Goal: Task Accomplishment & Management: Manage account settings

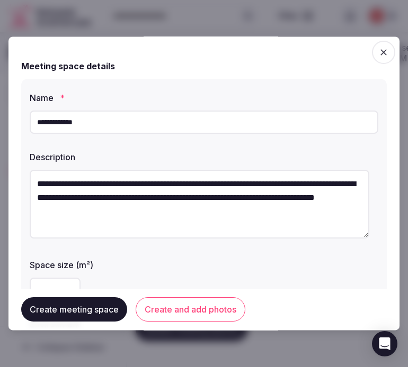
scroll to position [6, 0]
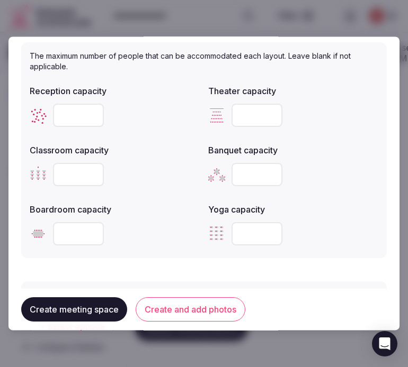
click at [93, 307] on button "Create meeting space" at bounding box center [74, 310] width 106 height 24
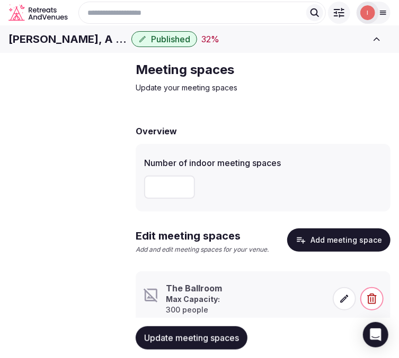
scroll to position [54, 0]
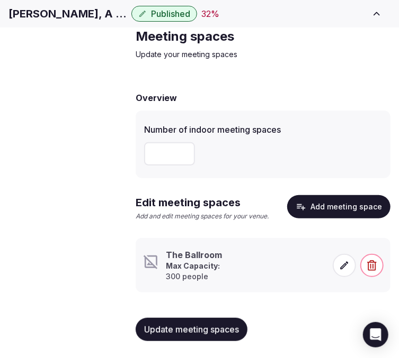
click at [337, 262] on span at bounding box center [344, 265] width 23 height 23
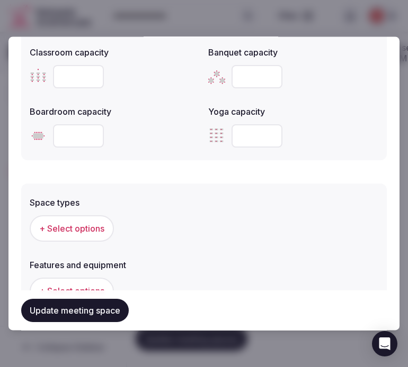
scroll to position [530, 0]
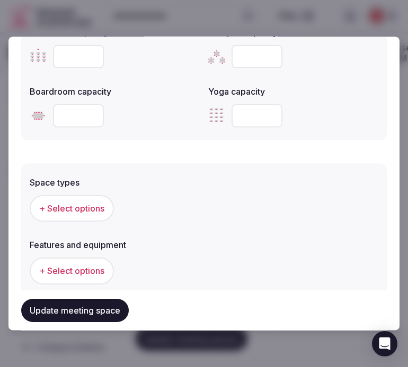
click at [71, 198] on button "+ Select options" at bounding box center [72, 209] width 84 height 26
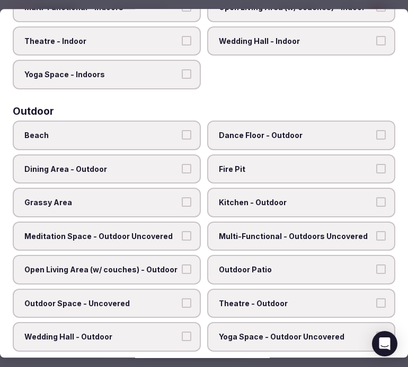
scroll to position [353, 0]
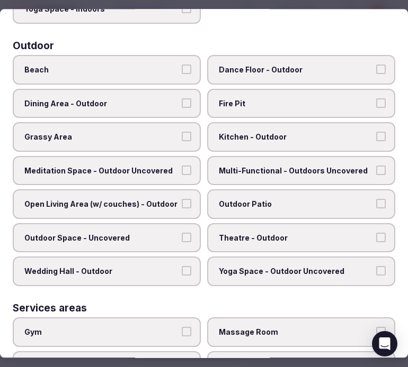
click at [272, 67] on label "Dance Floor - Outdoor" at bounding box center [301, 70] width 188 height 30
click at [376, 67] on button "Dance Floor - Outdoor" at bounding box center [381, 70] width 10 height 10
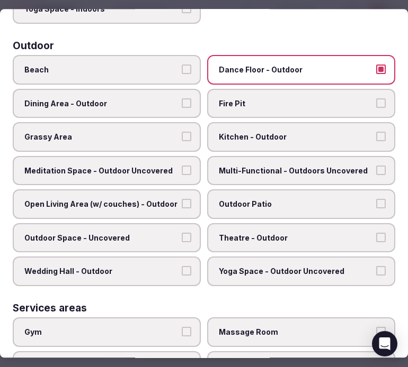
click at [283, 65] on span "Dance Floor - Outdoor" at bounding box center [296, 70] width 154 height 11
click at [376, 65] on button "Dance Floor - Outdoor" at bounding box center [381, 70] width 10 height 10
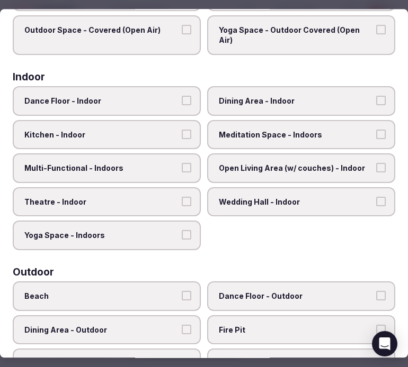
scroll to position [59, 0]
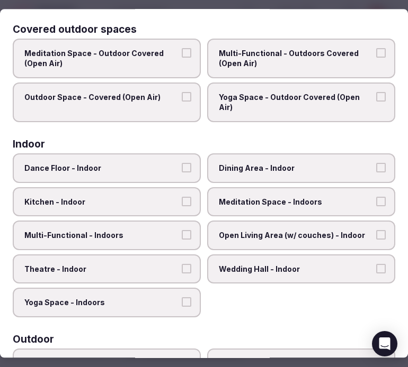
click at [288, 159] on label "Dining Area - Indoor" at bounding box center [301, 169] width 188 height 30
click at [376, 163] on button "Dining Area - Indoor" at bounding box center [381, 168] width 10 height 10
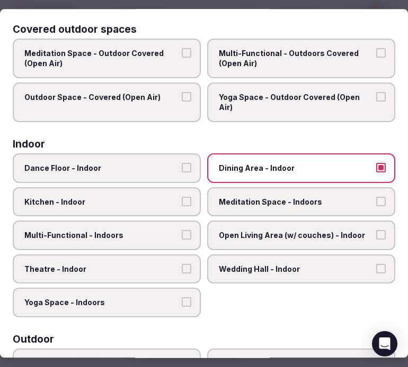
click at [128, 231] on span "Multi-Functional - Indoors" at bounding box center [101, 235] width 154 height 11
click at [182, 231] on button "Multi-Functional - Indoors" at bounding box center [187, 235] width 10 height 10
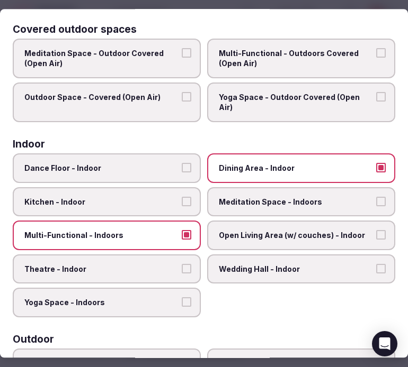
click at [126, 255] on label "Theatre - Indoor" at bounding box center [107, 270] width 188 height 30
click at [182, 264] on button "Theatre - Indoor" at bounding box center [187, 269] width 10 height 10
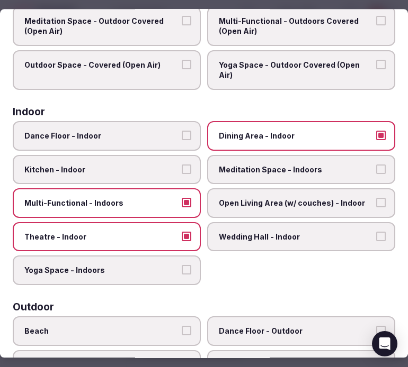
scroll to position [0, 0]
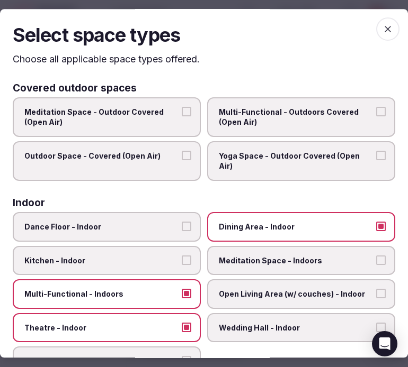
click at [379, 35] on span "button" at bounding box center [387, 28] width 23 height 23
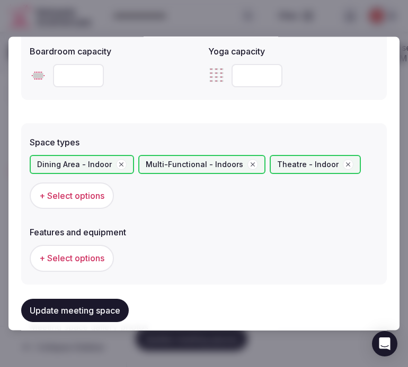
scroll to position [588, 0]
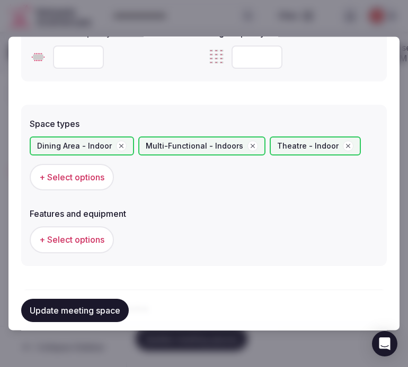
click at [91, 235] on span "+ Select options" at bounding box center [71, 241] width 65 height 12
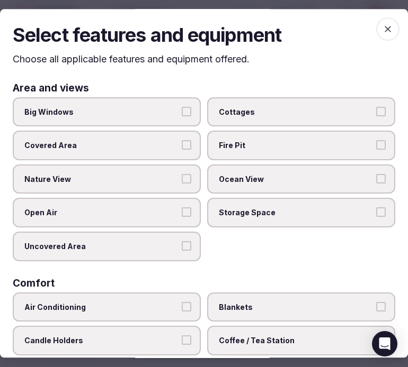
click at [136, 107] on span "Big Windows" at bounding box center [101, 112] width 154 height 11
click at [182, 107] on button "Big Windows" at bounding box center [187, 112] width 10 height 10
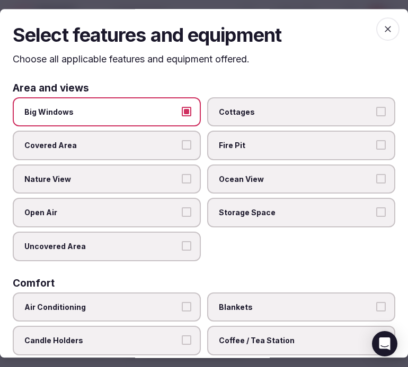
click at [165, 200] on label "Open Air" at bounding box center [107, 214] width 188 height 30
click at [182, 208] on button "Open Air" at bounding box center [187, 213] width 10 height 10
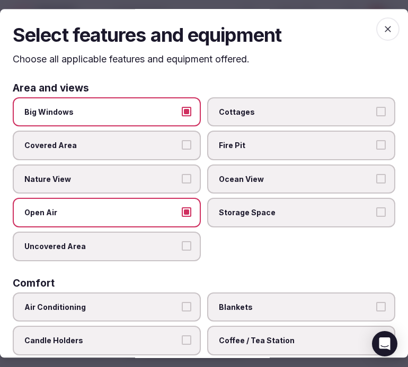
click at [163, 196] on div "Big Windows Cottages Covered Area Fire Pit Nature View Ocean View Open Air Stor…" at bounding box center [204, 179] width 382 height 164
click at [160, 176] on span "Nature View" at bounding box center [101, 179] width 154 height 11
click at [182, 176] on button "Nature View" at bounding box center [187, 179] width 10 height 10
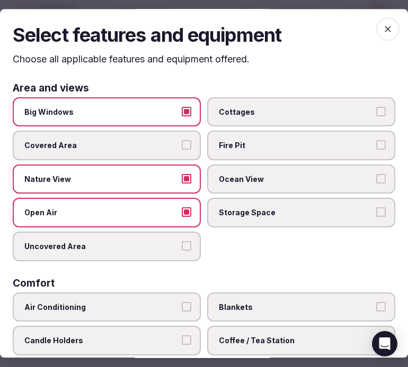
click at [154, 208] on span "Open Air" at bounding box center [101, 213] width 154 height 11
click at [182, 208] on button "Open Air" at bounding box center [187, 213] width 10 height 10
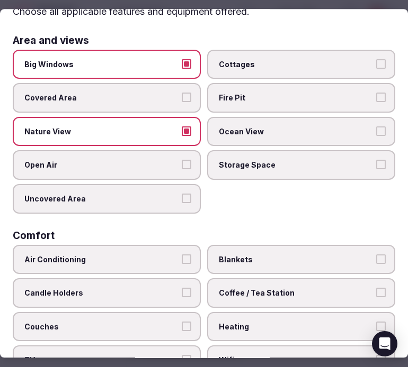
scroll to position [118, 0]
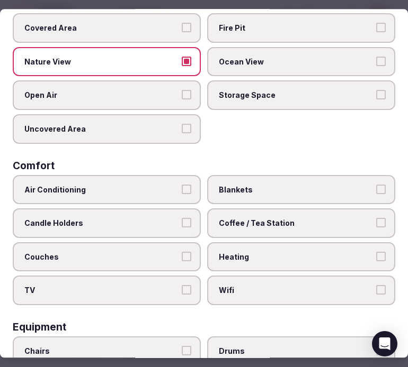
click at [164, 189] on span "Air Conditioning" at bounding box center [101, 190] width 154 height 11
click at [182, 189] on button "Air Conditioning" at bounding box center [187, 190] width 10 height 10
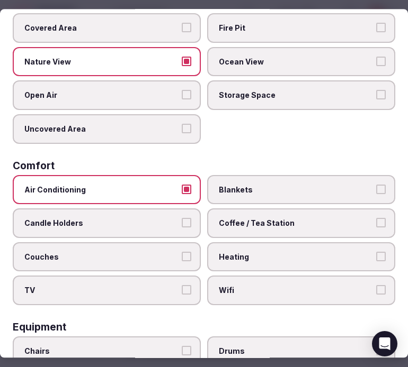
click at [219, 276] on label "Wifi" at bounding box center [301, 291] width 188 height 30
click at [376, 286] on button "Wifi" at bounding box center [381, 291] width 10 height 10
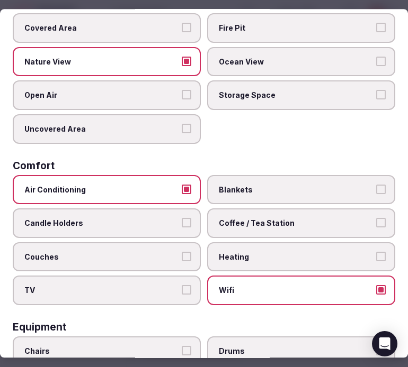
click at [288, 218] on span "Coffee / Tea Station" at bounding box center [296, 223] width 154 height 11
click at [376, 218] on button "Coffee / Tea Station" at bounding box center [381, 223] width 10 height 10
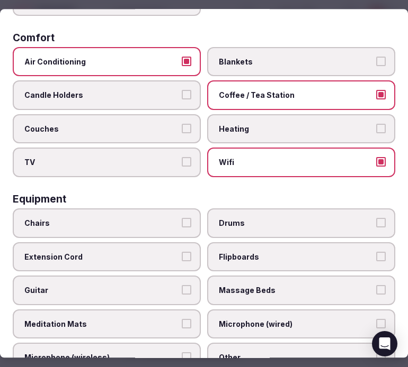
scroll to position [294, 0]
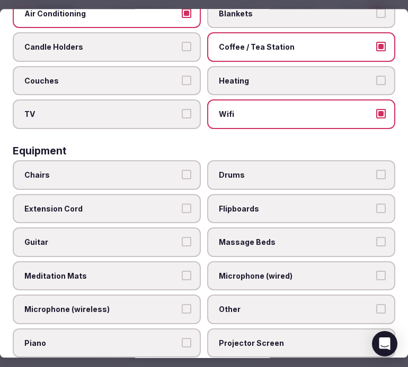
click at [160, 174] on label "Chairs" at bounding box center [107, 175] width 188 height 30
click at [182, 174] on button "Chairs" at bounding box center [187, 175] width 10 height 10
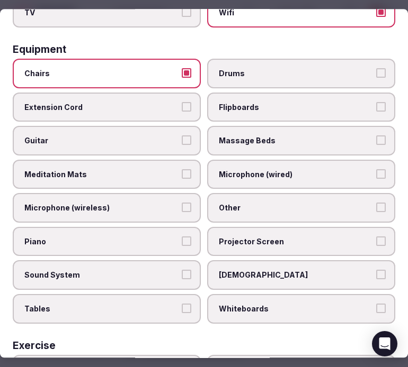
scroll to position [411, 0]
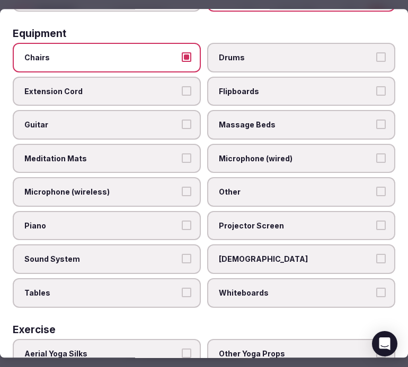
click at [237, 187] on span "Other" at bounding box center [296, 192] width 154 height 11
click at [376, 187] on button "Other" at bounding box center [381, 192] width 10 height 10
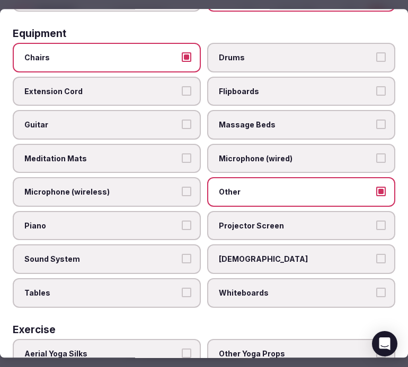
click at [155, 255] on span "Sound System" at bounding box center [101, 260] width 154 height 11
click at [182, 255] on button "Sound System" at bounding box center [187, 260] width 10 height 10
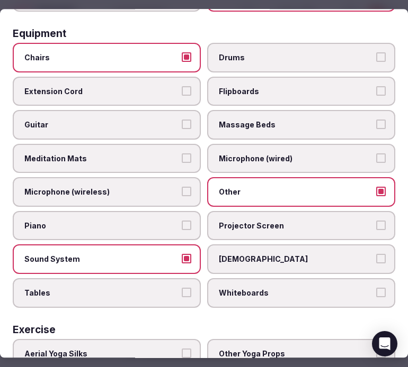
click at [207, 223] on label "Projector Screen" at bounding box center [301, 226] width 188 height 30
click at [376, 223] on button "Projector Screen" at bounding box center [381, 226] width 10 height 10
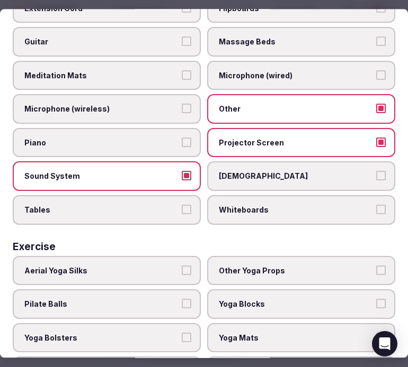
scroll to position [515, 0]
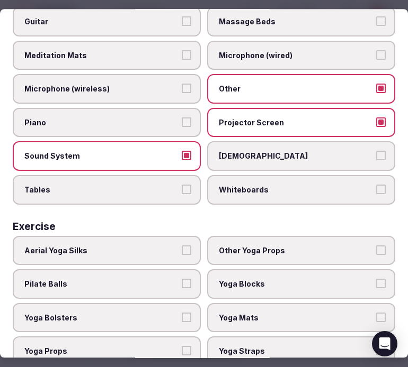
click at [171, 186] on label "Tables" at bounding box center [107, 190] width 188 height 30
click at [182, 186] on button "Tables" at bounding box center [187, 190] width 10 height 10
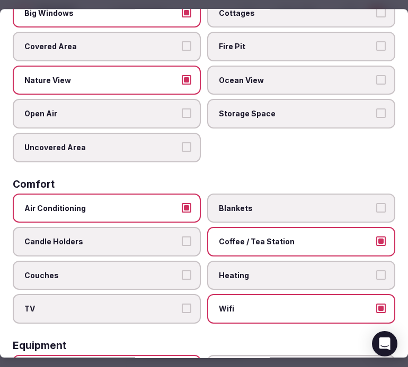
scroll to position [0, 0]
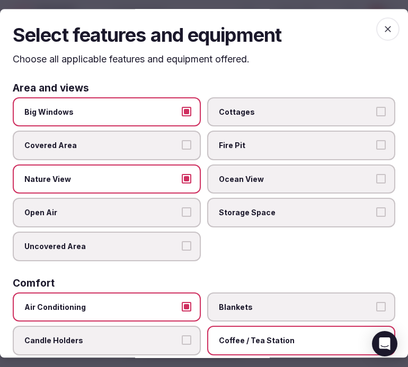
click at [382, 34] on icon "button" at bounding box center [387, 29] width 11 height 11
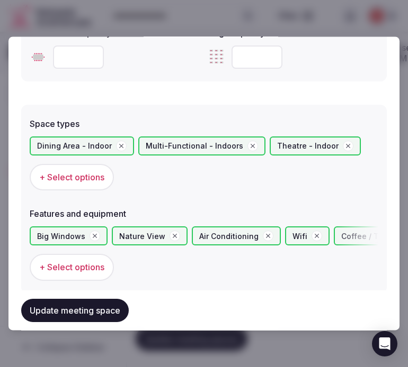
click at [92, 310] on button "Update meeting space" at bounding box center [74, 310] width 107 height 23
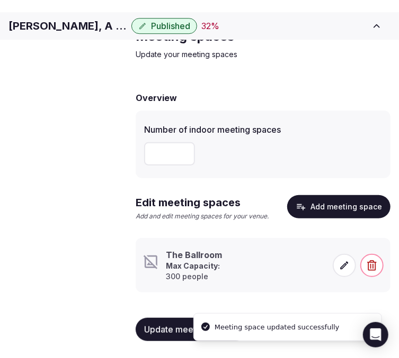
scroll to position [54, 0]
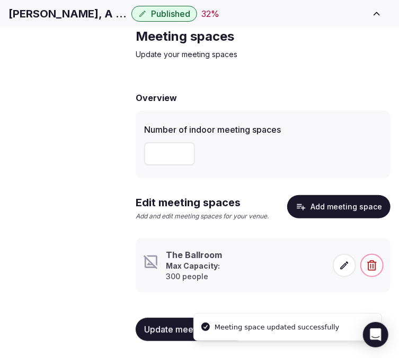
click at [342, 262] on icon at bounding box center [344, 266] width 11 height 11
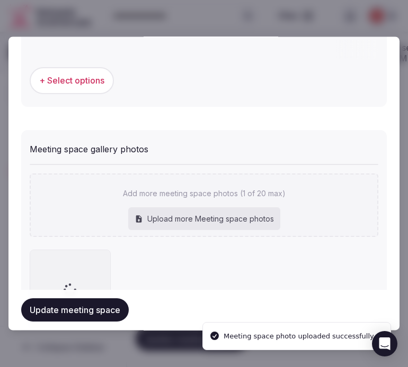
scroll to position [803, 0]
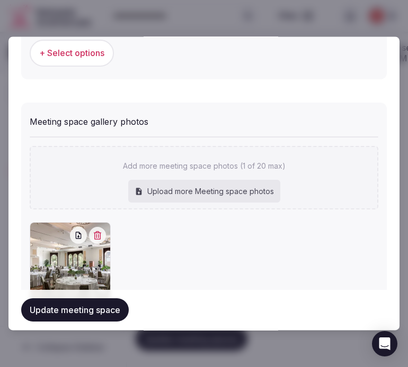
click at [228, 180] on div "Upload more Meeting space photos" at bounding box center [204, 191] width 152 height 23
type input "**********"
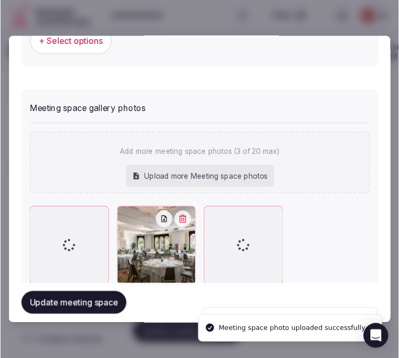
scroll to position [840, 0]
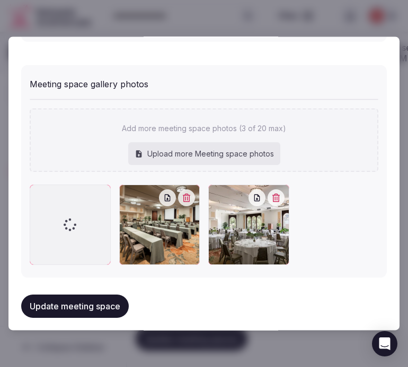
click at [169, 274] on div "**********" at bounding box center [203, 184] width 391 height 294
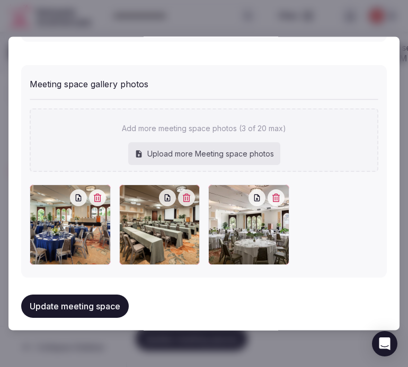
click at [125, 295] on button "Update meeting space" at bounding box center [74, 306] width 107 height 23
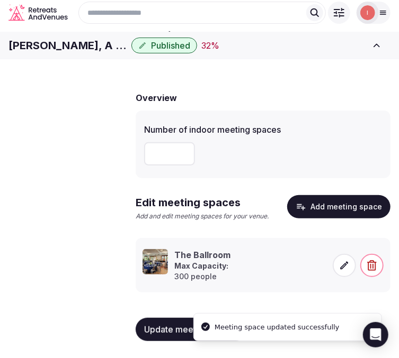
scroll to position [54, 0]
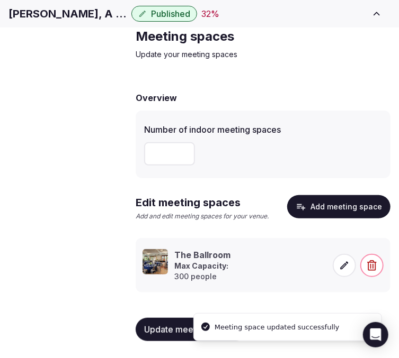
click at [0, 0] on span "Accommodations" at bounding box center [0, 0] width 0 height 0
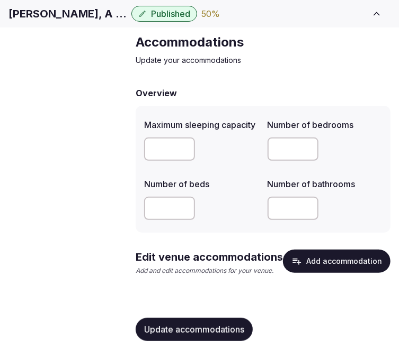
click at [311, 260] on button "Add accommodation" at bounding box center [336, 261] width 107 height 23
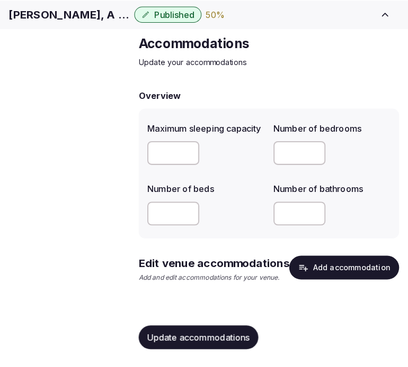
scroll to position [39, 0]
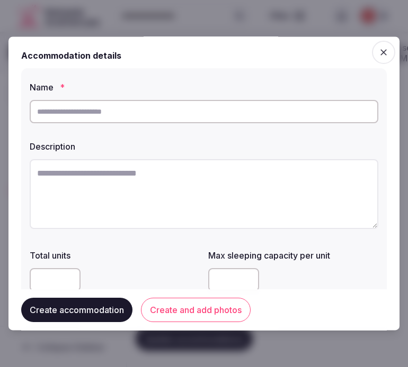
click at [105, 113] on input "text" at bounding box center [204, 111] width 348 height 23
paste input "**********"
type input "**********"
paste textarea "**********"
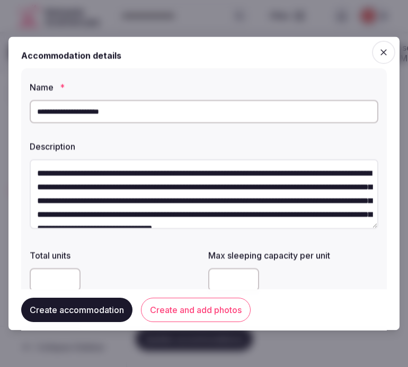
click at [171, 197] on textarea "**********" at bounding box center [204, 194] width 348 height 70
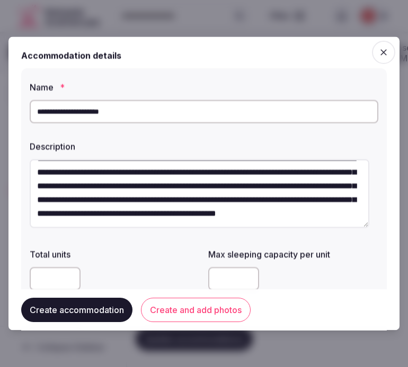
scroll to position [41, 0]
type textarea "**********"
click at [164, 111] on input "**********" at bounding box center [204, 111] width 348 height 23
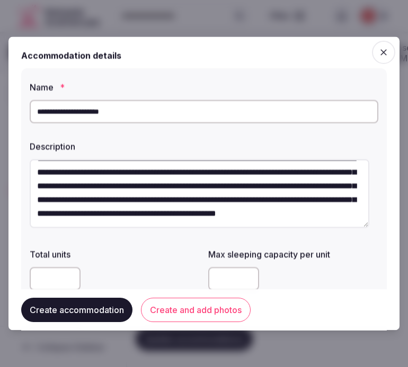
scroll to position [235, 0]
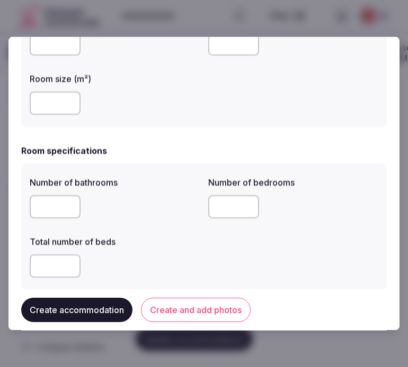
click at [202, 304] on button "Create and add photos" at bounding box center [196, 310] width 110 height 24
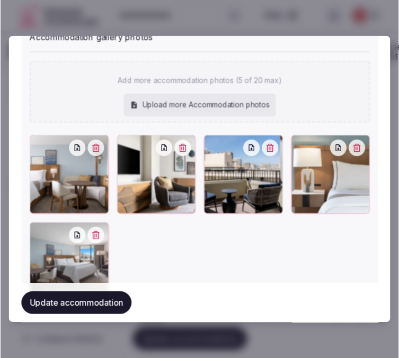
scroll to position [1168, 0]
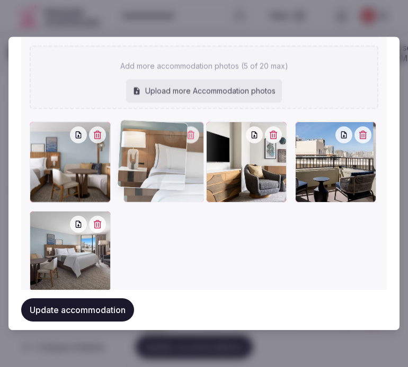
drag, startPoint x: 303, startPoint y: 126, endPoint x: 135, endPoint y: 131, distance: 168.5
click at [136, 130] on div at bounding box center [163, 162] width 81 height 81
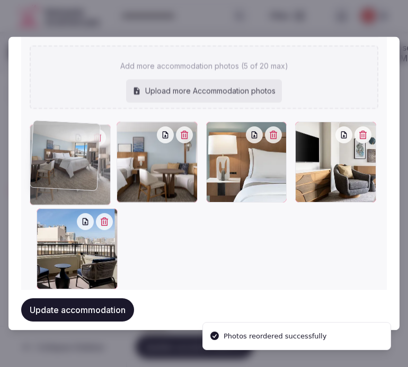
drag, startPoint x: 35, startPoint y: 220, endPoint x: 53, endPoint y: 146, distance: 76.3
click at [53, 146] on div at bounding box center [70, 164] width 81 height 81
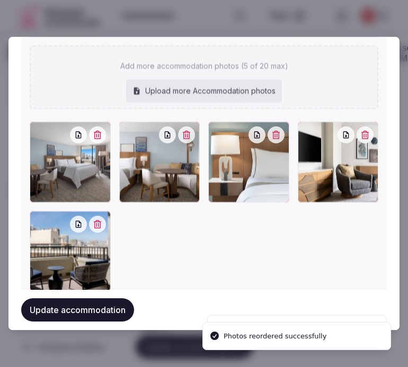
click at [59, 312] on button "Update accommodation" at bounding box center [77, 310] width 113 height 23
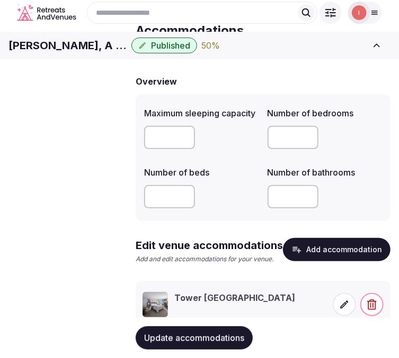
click at [0, 0] on span "Amenities" at bounding box center [0, 0] width 0 height 0
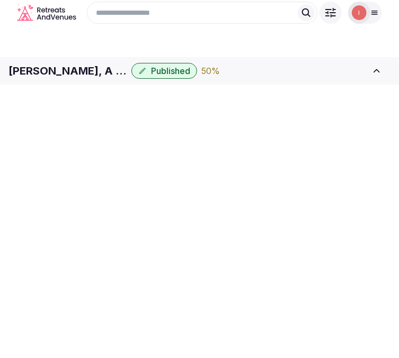
scroll to position [2, 0]
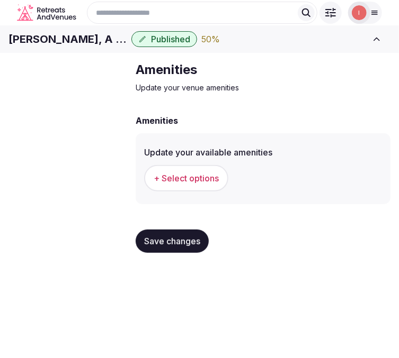
click at [181, 184] on span "+ Select options" at bounding box center [186, 179] width 65 height 12
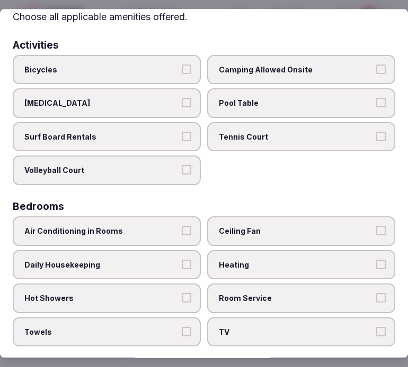
scroll to position [59, 0]
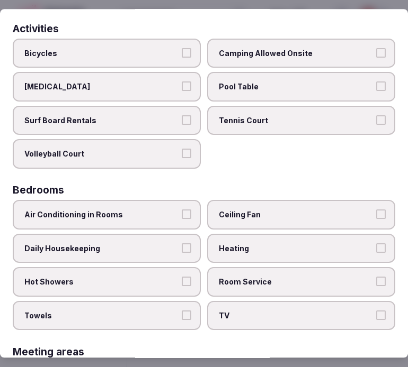
click at [193, 210] on label "Air Conditioning in Rooms" at bounding box center [107, 215] width 188 height 30
click at [191, 210] on button "Air Conditioning in Rooms" at bounding box center [187, 215] width 10 height 10
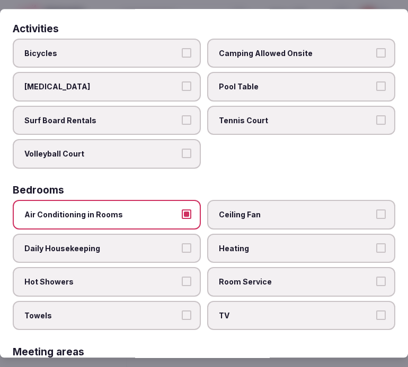
drag, startPoint x: 183, startPoint y: 249, endPoint x: 186, endPoint y: 263, distance: 14.3
click at [182, 249] on label "Daily Housekeeping" at bounding box center [107, 249] width 188 height 30
click at [182, 249] on button "Daily Housekeeping" at bounding box center [187, 249] width 10 height 10
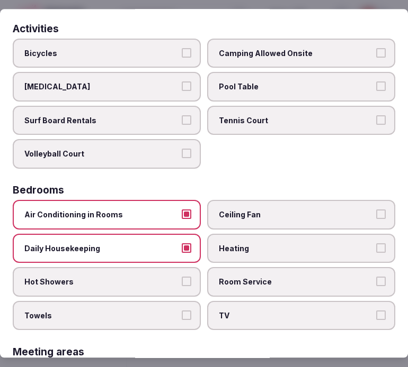
click at [187, 281] on label "Hot Showers" at bounding box center [107, 282] width 188 height 30
click at [187, 281] on button "Hot Showers" at bounding box center [187, 282] width 10 height 10
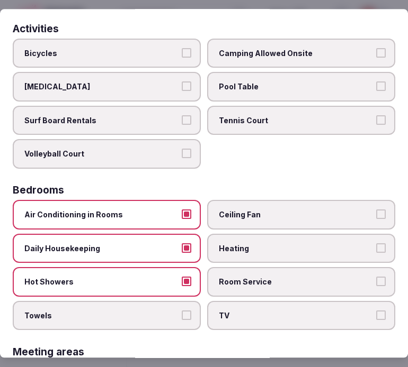
click at [184, 311] on button "Towels" at bounding box center [187, 316] width 10 height 10
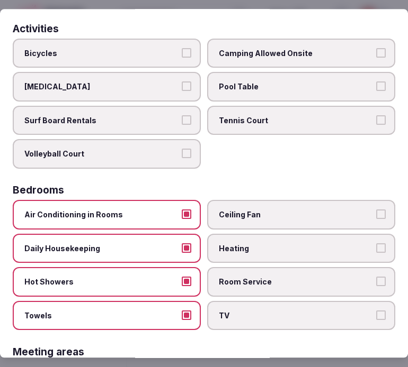
click at [235, 301] on label "TV" at bounding box center [301, 316] width 188 height 30
click at [376, 311] on button "TV" at bounding box center [381, 316] width 10 height 10
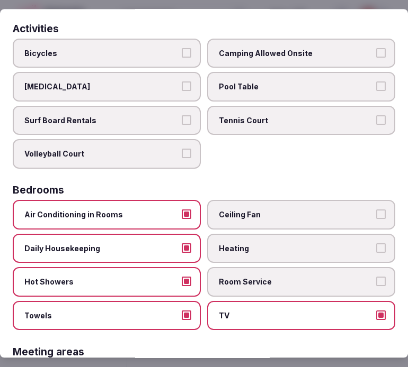
click at [241, 282] on label "Room Service" at bounding box center [301, 282] width 188 height 30
click at [376, 282] on button "Room Service" at bounding box center [381, 282] width 10 height 10
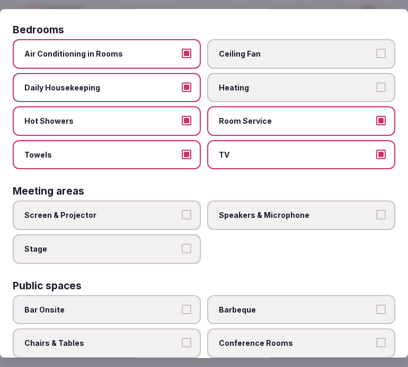
scroll to position [235, 0]
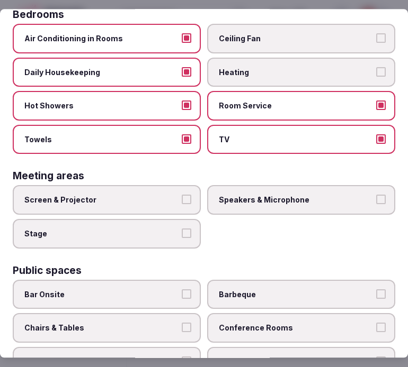
click at [125, 207] on div "Screen & Projector Speakers & Microphone Stage" at bounding box center [204, 217] width 382 height 63
click at [193, 191] on label "Screen & Projector" at bounding box center [107, 201] width 188 height 30
click at [191, 195] on button "Screen & Projector" at bounding box center [187, 200] width 10 height 10
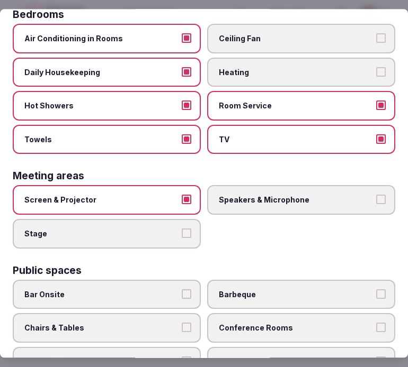
click at [219, 195] on span "Speakers & Microphone" at bounding box center [296, 200] width 154 height 11
click at [376, 195] on button "Speakers & Microphone" at bounding box center [381, 200] width 10 height 10
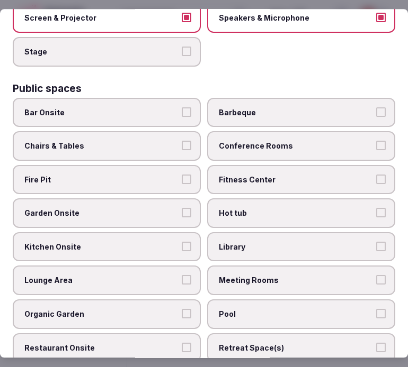
scroll to position [470, 0]
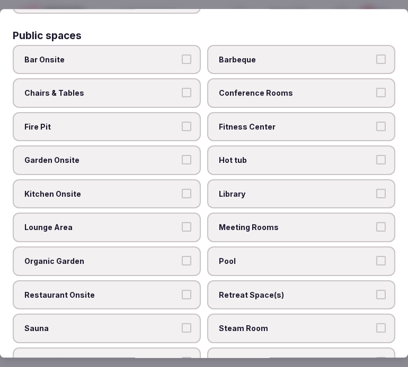
click at [182, 88] on button "Chairs & Tables" at bounding box center [187, 93] width 10 height 10
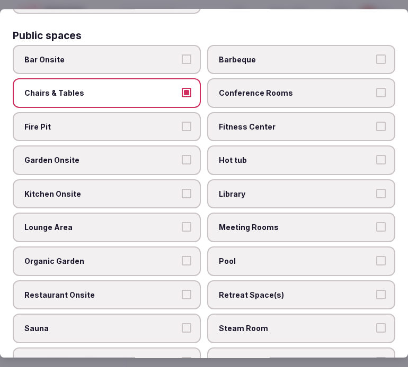
click at [257, 122] on span "Fitness Center" at bounding box center [296, 127] width 154 height 11
click at [376, 122] on button "Fitness Center" at bounding box center [381, 127] width 10 height 10
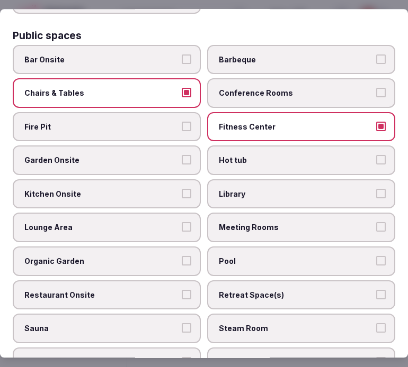
click at [155, 160] on label "Garden Onsite" at bounding box center [107, 161] width 188 height 30
click at [182, 160] on button "Garden Onsite" at bounding box center [187, 161] width 10 height 10
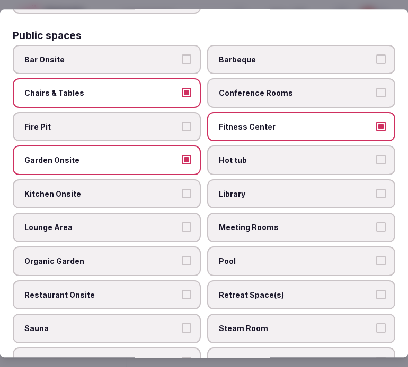
click at [216, 213] on label "Meeting Rooms" at bounding box center [301, 228] width 188 height 30
click at [376, 223] on button "Meeting Rooms" at bounding box center [381, 228] width 10 height 10
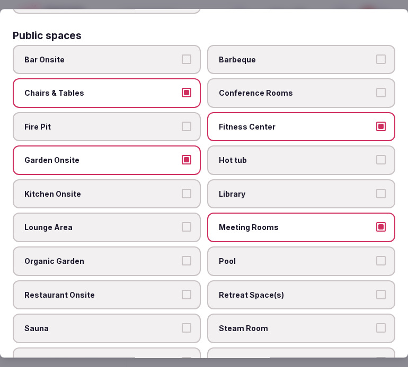
click at [162, 220] on label "Lounge Area" at bounding box center [107, 228] width 188 height 30
click at [182, 223] on button "Lounge Area" at bounding box center [187, 228] width 10 height 10
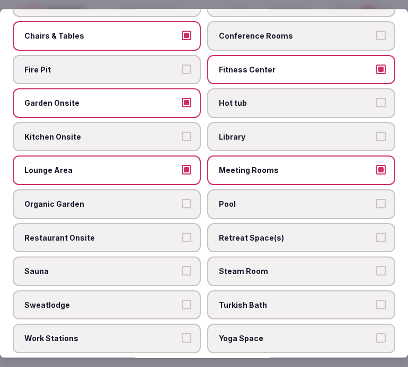
scroll to position [530, 0]
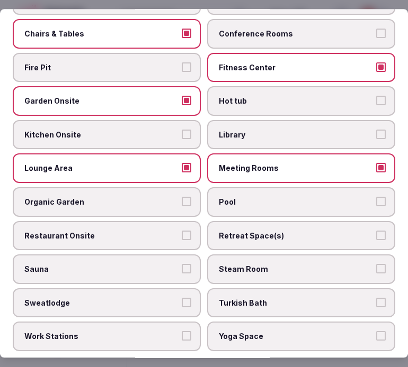
click at [238, 197] on span "Pool" at bounding box center [296, 202] width 154 height 11
click at [376, 197] on button "Pool" at bounding box center [381, 202] width 10 height 10
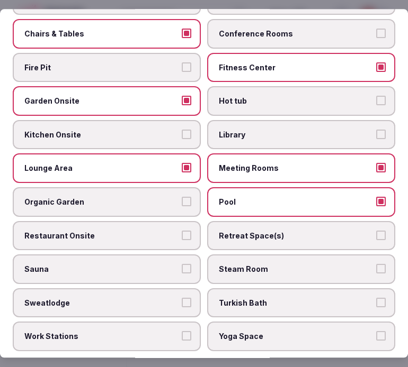
click at [182, 231] on button "Restaurant Onsite" at bounding box center [187, 236] width 10 height 10
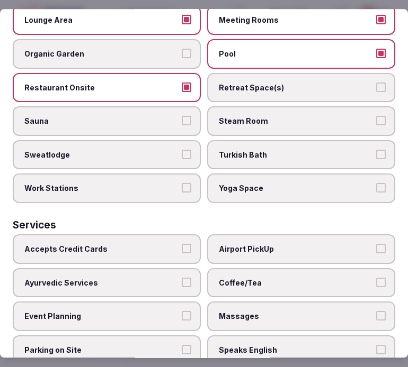
scroll to position [706, 0]
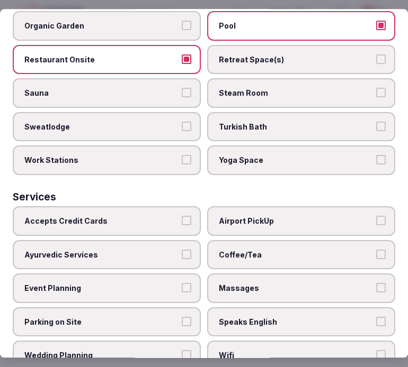
click at [281, 156] on span "Yoga Space" at bounding box center [296, 161] width 154 height 11
click at [376, 156] on button "Yoga Space" at bounding box center [381, 161] width 10 height 10
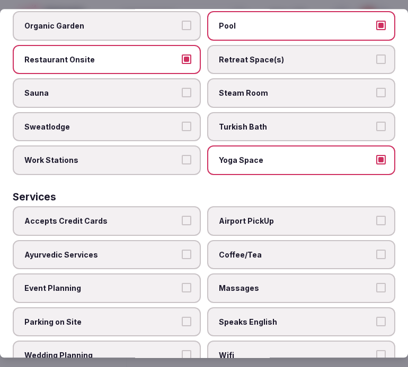
click at [251, 208] on label "Airport PickUp" at bounding box center [301, 222] width 188 height 30
click at [376, 216] on button "Airport PickUp" at bounding box center [381, 221] width 10 height 10
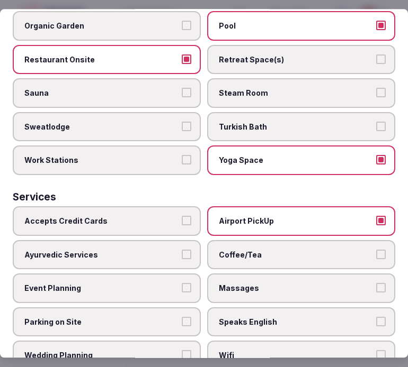
click at [253, 208] on label "Airport PickUp" at bounding box center [301, 222] width 188 height 30
click at [376, 216] on button "Airport PickUp" at bounding box center [381, 221] width 10 height 10
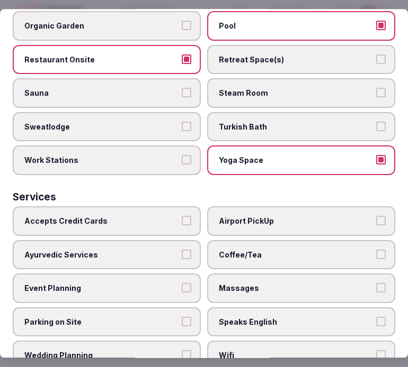
click at [176, 207] on label "Accepts Credit Cards" at bounding box center [107, 222] width 188 height 30
click at [182, 216] on button "Accepts Credit Cards" at bounding box center [187, 221] width 10 height 10
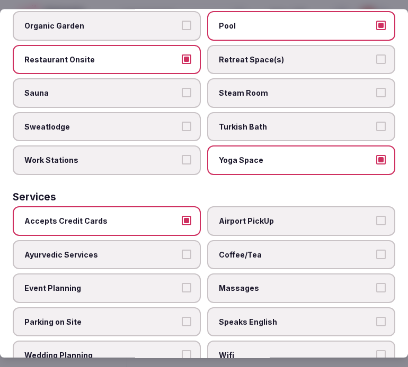
click at [239, 250] on span "Coffee/Tea" at bounding box center [296, 255] width 154 height 11
click at [376, 250] on button "Coffee/Tea" at bounding box center [381, 255] width 10 height 10
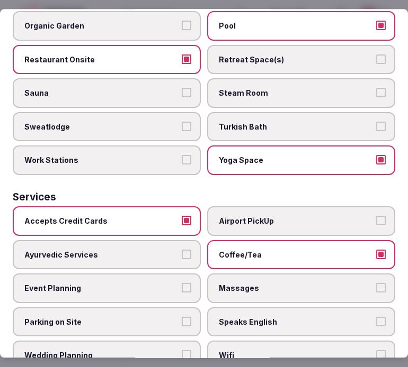
click at [235, 284] on span "Massages" at bounding box center [296, 289] width 154 height 11
click at [376, 284] on button "Massages" at bounding box center [381, 289] width 10 height 10
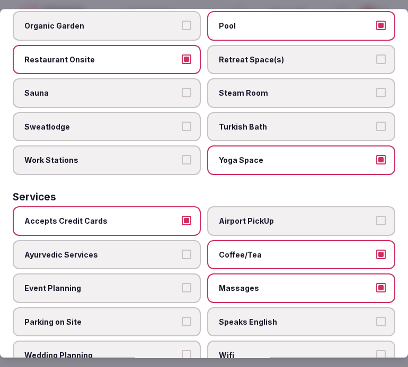
click at [252, 317] on span "Speaks English" at bounding box center [296, 322] width 154 height 11
click at [376, 317] on button "Speaks English" at bounding box center [381, 322] width 10 height 10
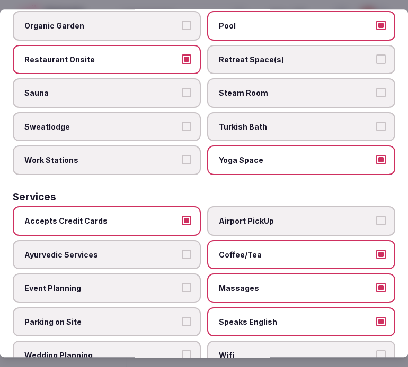
click at [236, 342] on label "Wifi" at bounding box center [301, 357] width 188 height 30
click at [376, 351] on button "Wifi" at bounding box center [381, 356] width 10 height 10
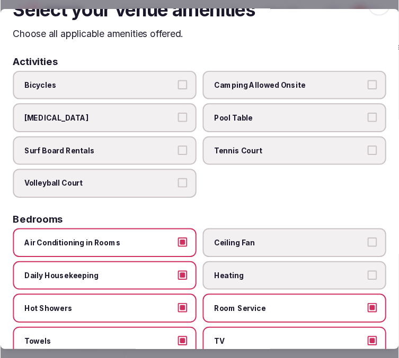
scroll to position [0, 0]
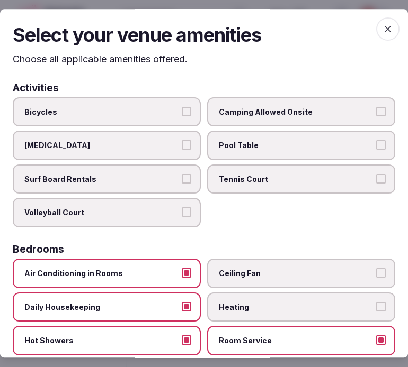
click at [388, 29] on span "button" at bounding box center [387, 28] width 23 height 23
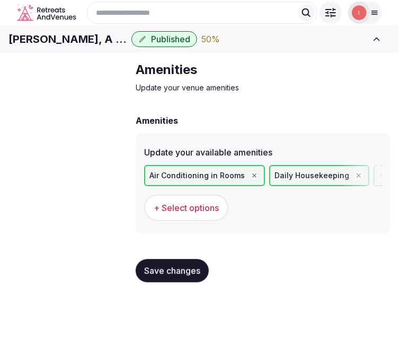
click at [173, 281] on button "Save changes" at bounding box center [172, 270] width 73 height 23
click at [197, 276] on span "Save changes" at bounding box center [172, 271] width 56 height 11
click at [0, 0] on span "Food & dining" at bounding box center [0, 0] width 0 height 0
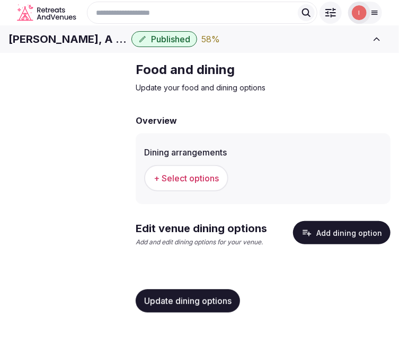
click at [168, 184] on span "+ Select options" at bounding box center [186, 179] width 65 height 12
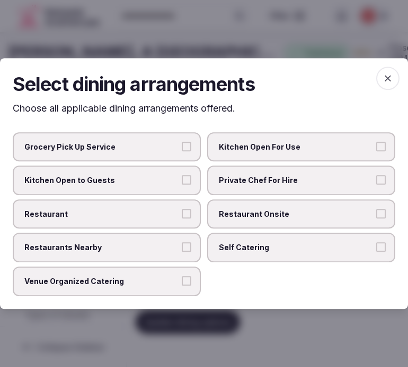
click at [226, 203] on label "Restaurant Onsite" at bounding box center [301, 215] width 188 height 30
click at [376, 209] on button "Restaurant Onsite" at bounding box center [381, 214] width 10 height 10
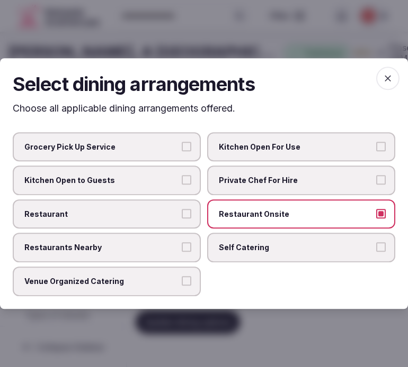
click at [181, 203] on label "Restaurant" at bounding box center [107, 215] width 188 height 30
click at [182, 209] on button "Restaurant" at bounding box center [187, 214] width 10 height 10
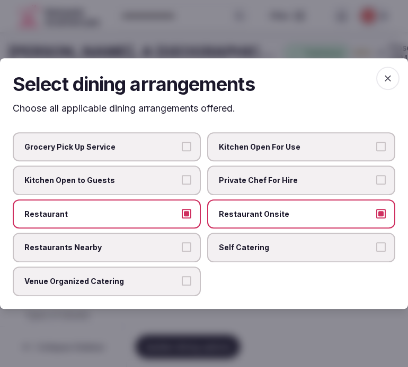
click at [369, 85] on h2 "Select dining arrangements" at bounding box center [204, 84] width 382 height 26
click at [382, 82] on icon "button" at bounding box center [387, 78] width 11 height 11
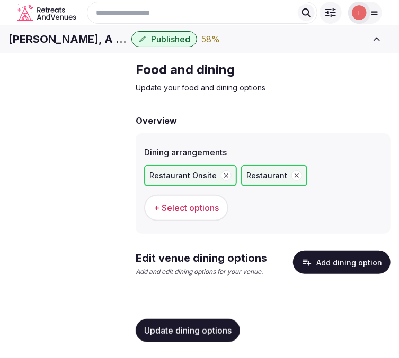
click at [203, 336] on span "Update dining options" at bounding box center [187, 331] width 87 height 11
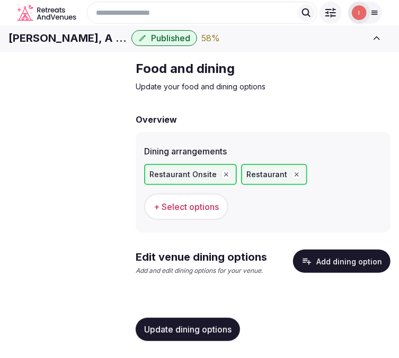
click at [347, 258] on button "Add dining option" at bounding box center [341, 261] width 97 height 23
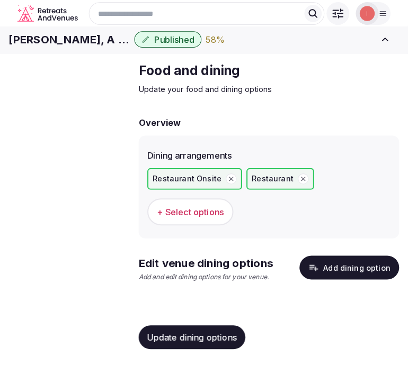
scroll to position [8, 0]
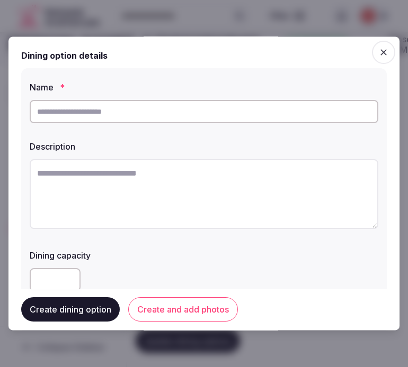
click at [315, 119] on input "text" at bounding box center [204, 111] width 348 height 23
paste input "**********"
type input "**********"
click at [244, 183] on textarea at bounding box center [204, 194] width 348 height 70
paste textarea "**********"
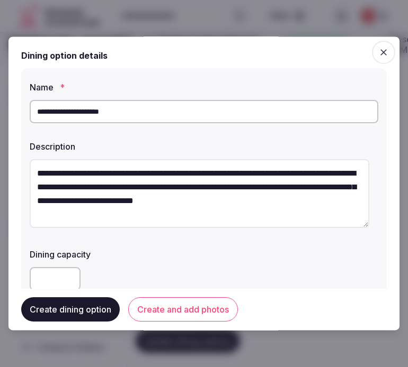
scroll to position [20, 0]
type textarea "**********"
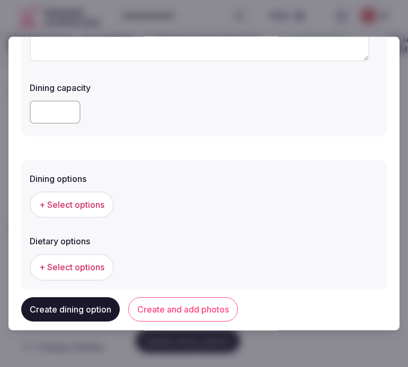
scroll to position [176, 0]
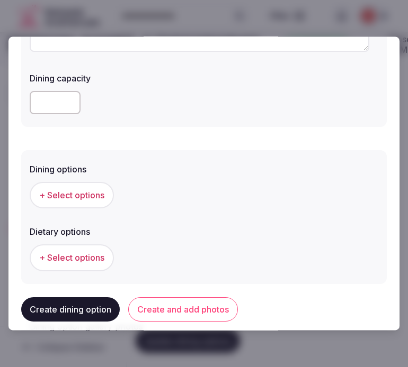
click at [97, 200] on span "+ Select options" at bounding box center [71, 196] width 65 height 12
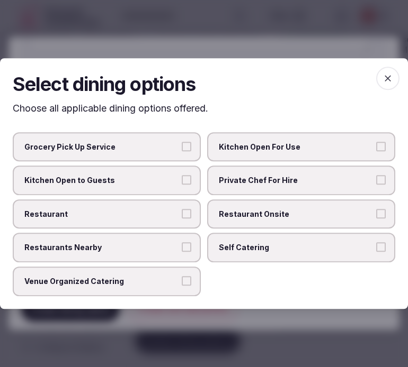
click at [175, 218] on span "Restaurant" at bounding box center [101, 214] width 154 height 11
click at [182, 218] on button "Restaurant" at bounding box center [187, 214] width 10 height 10
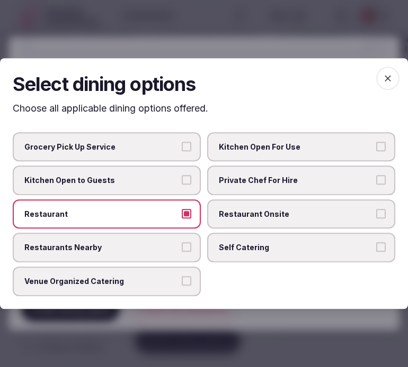
drag, startPoint x: 252, startPoint y: 218, endPoint x: 287, endPoint y: 190, distance: 45.2
click at [252, 217] on span "Restaurant Onsite" at bounding box center [296, 214] width 154 height 11
click at [376, 217] on button "Restaurant Onsite" at bounding box center [381, 214] width 10 height 10
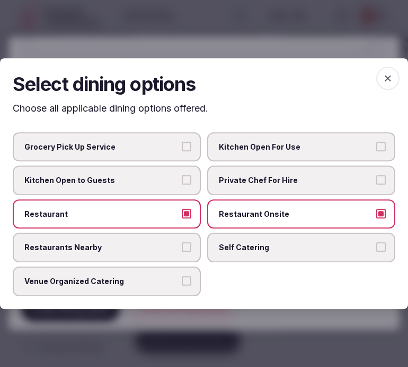
click at [383, 73] on span "button" at bounding box center [387, 78] width 23 height 23
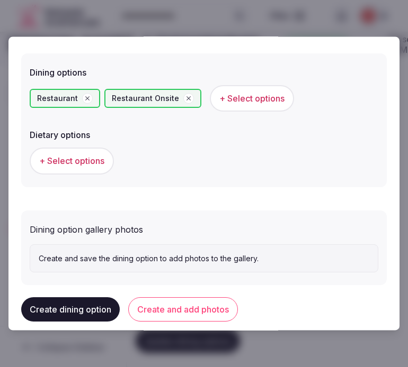
scroll to position [289, 0]
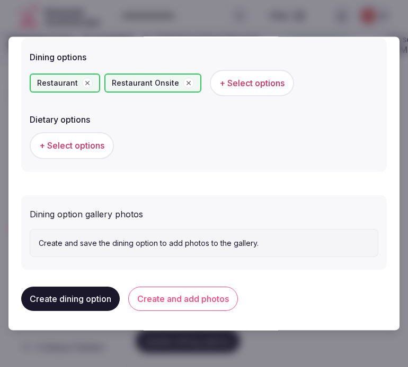
click at [185, 297] on button "Create and add photos" at bounding box center [183, 300] width 110 height 24
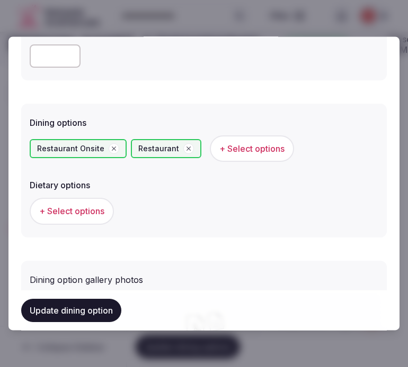
scroll to position [235, 0]
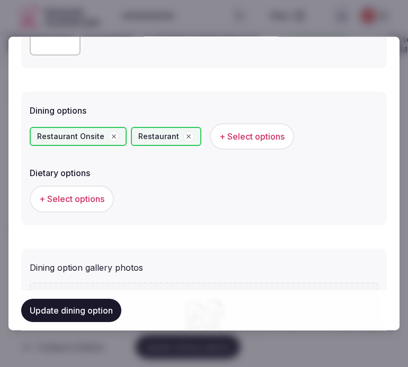
click at [98, 309] on button "Update dining option" at bounding box center [71, 310] width 100 height 23
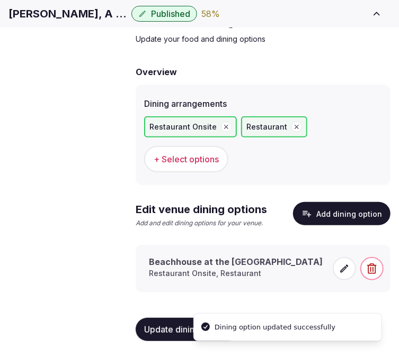
scroll to position [161, 0]
click at [345, 270] on icon at bounding box center [344, 269] width 8 height 8
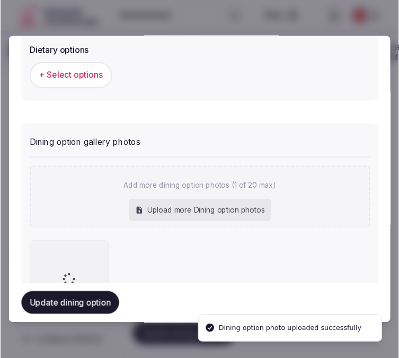
scroll to position [385, 0]
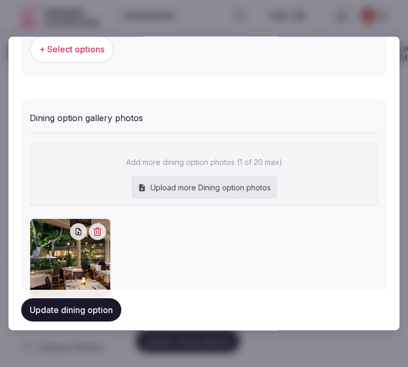
click at [69, 309] on button "Update dining option" at bounding box center [71, 310] width 100 height 23
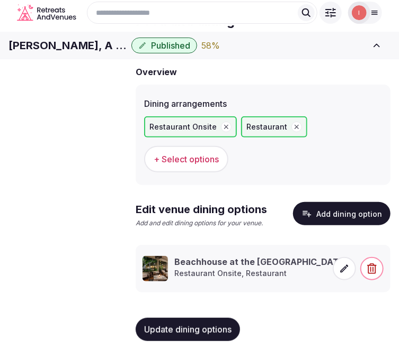
click at [205, 331] on button "Update dining options" at bounding box center [188, 329] width 104 height 23
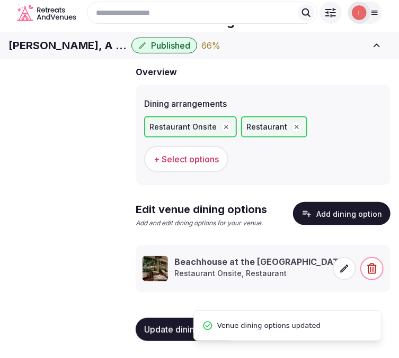
scroll to position [0, 0]
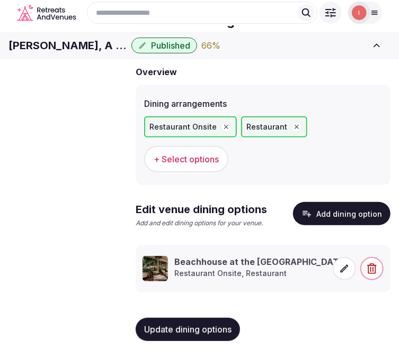
click at [0, 0] on span "Activities & experiences" at bounding box center [0, 0] width 0 height 0
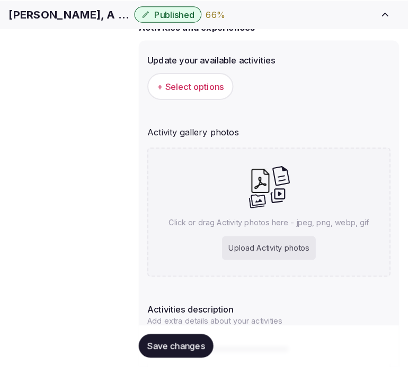
scroll to position [115, 0]
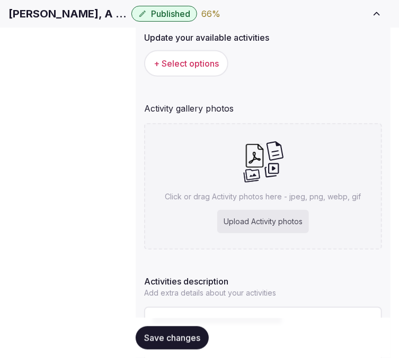
click at [194, 75] on button "+ Select options" at bounding box center [186, 63] width 84 height 26
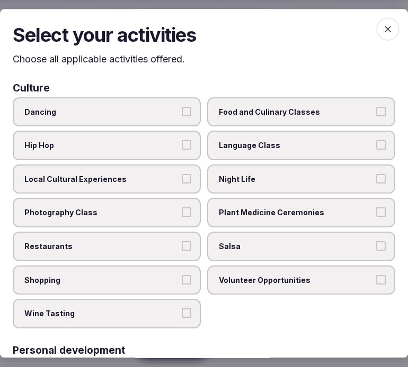
click at [187, 178] on button "Local Cultural Experiences" at bounding box center [187, 179] width 10 height 10
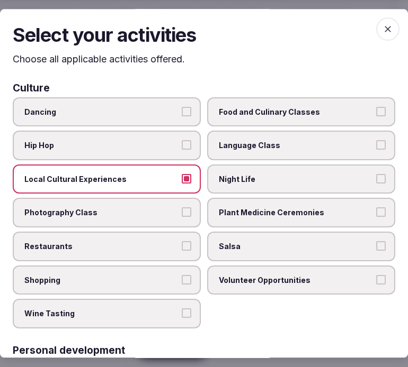
click at [169, 241] on span "Restaurants" at bounding box center [101, 246] width 154 height 11
click at [182, 241] on button "Restaurants" at bounding box center [187, 246] width 10 height 10
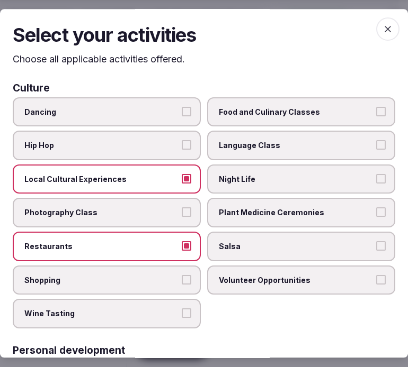
click at [233, 221] on label "Plant Medicine Ceremonies" at bounding box center [301, 214] width 188 height 30
click at [376, 218] on button "Plant Medicine Ceremonies" at bounding box center [381, 213] width 10 height 10
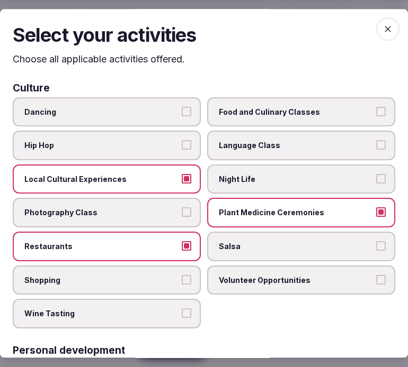
click at [233, 219] on label "Plant Medicine Ceremonies" at bounding box center [301, 214] width 188 height 30
click at [376, 218] on button "Plant Medicine Ceremonies" at bounding box center [381, 213] width 10 height 10
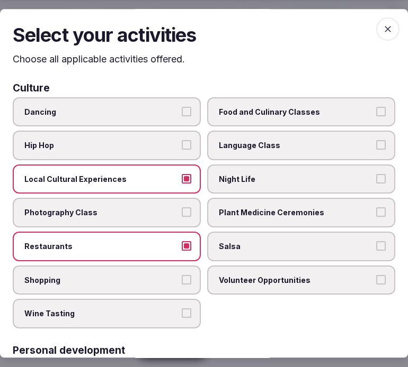
click at [252, 181] on span "Night Life" at bounding box center [296, 179] width 154 height 11
click at [376, 181] on button "Night Life" at bounding box center [381, 179] width 10 height 10
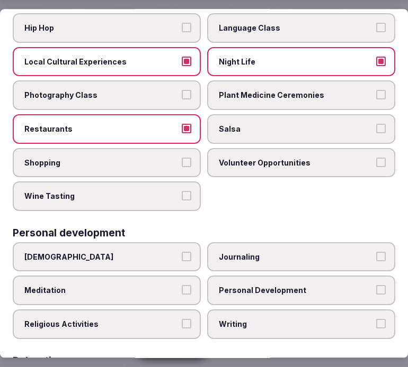
scroll to position [176, 0]
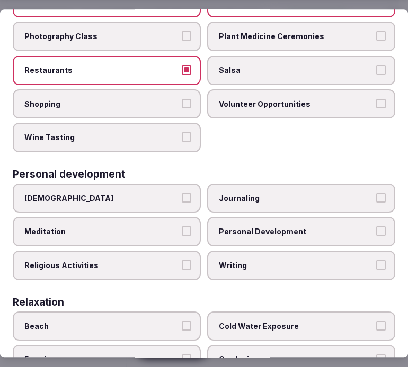
click at [234, 227] on span "Personal Development" at bounding box center [296, 232] width 154 height 11
click at [376, 227] on button "Personal Development" at bounding box center [381, 232] width 10 height 10
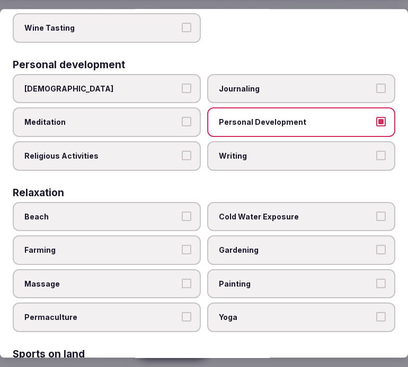
scroll to position [294, 0]
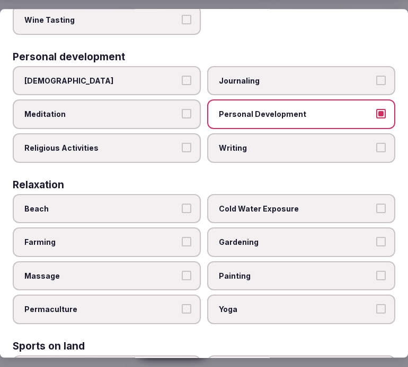
click at [171, 276] on label "Massage" at bounding box center [107, 277] width 188 height 30
click at [182, 276] on button "Massage" at bounding box center [187, 276] width 10 height 10
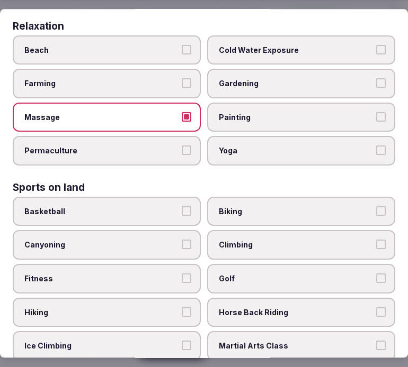
scroll to position [470, 0]
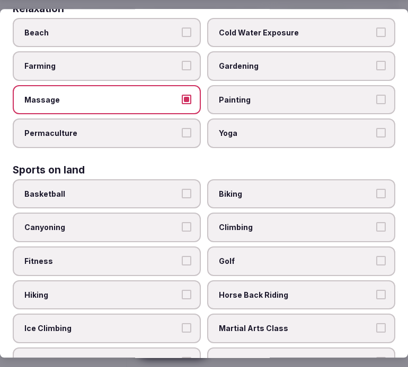
click at [282, 129] on span "Yoga" at bounding box center [296, 134] width 154 height 11
click at [376, 129] on button "Yoga" at bounding box center [381, 134] width 10 height 10
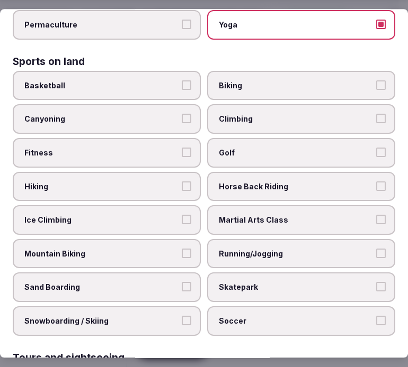
scroll to position [588, 0]
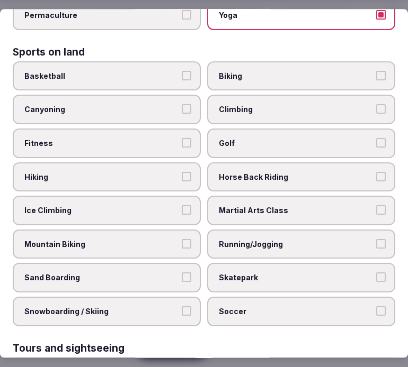
click at [143, 138] on span "Fitness" at bounding box center [101, 143] width 154 height 11
click at [182, 138] on button "Fitness" at bounding box center [187, 143] width 10 height 10
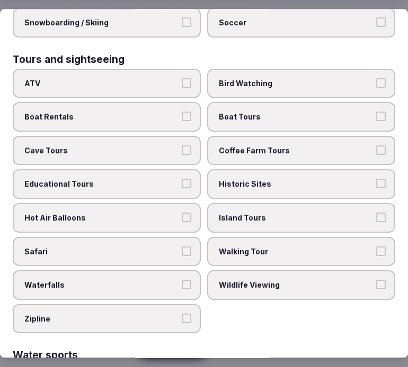
scroll to position [882, 0]
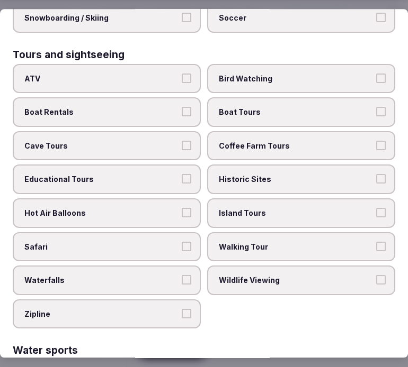
click at [252, 165] on label "Historic Sites" at bounding box center [301, 180] width 188 height 30
click at [376, 175] on button "Historic Sites" at bounding box center [381, 180] width 10 height 10
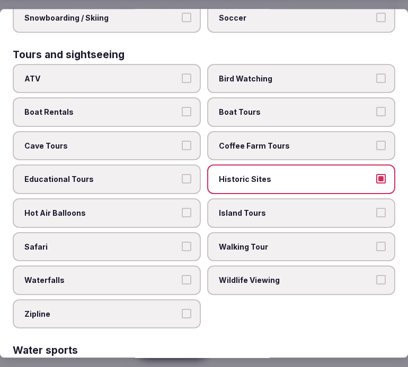
drag, startPoint x: 237, startPoint y: 220, endPoint x: 237, endPoint y: 229, distance: 9.0
click at [237, 232] on label "Walking Tour" at bounding box center [301, 247] width 188 height 30
click at [376, 242] on button "Walking Tour" at bounding box center [381, 247] width 10 height 10
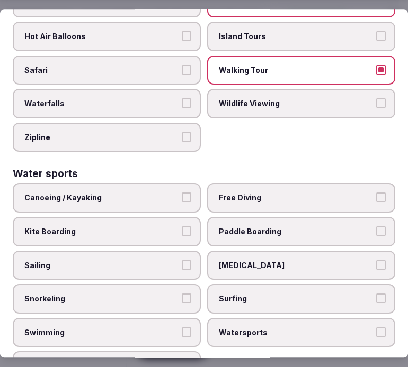
scroll to position [1060, 0]
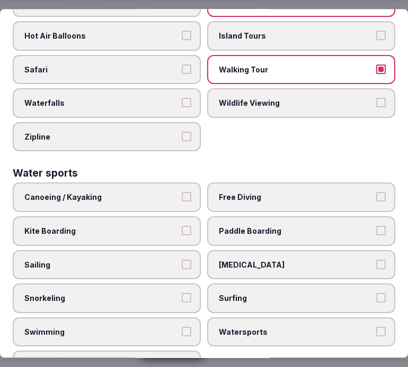
click at [152, 327] on span "Swimming" at bounding box center [101, 332] width 154 height 11
click at [182, 327] on button "Swimming" at bounding box center [187, 332] width 10 height 10
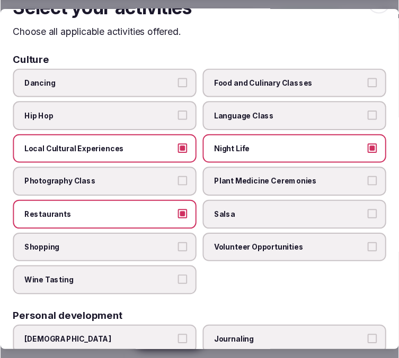
scroll to position [0, 0]
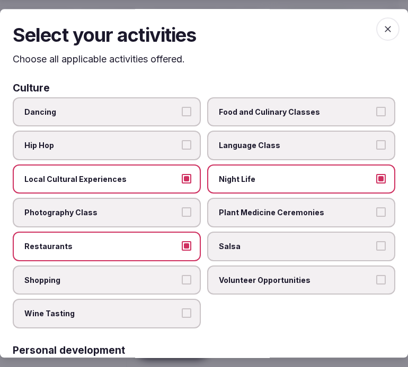
click at [382, 31] on icon "button" at bounding box center [387, 29] width 11 height 11
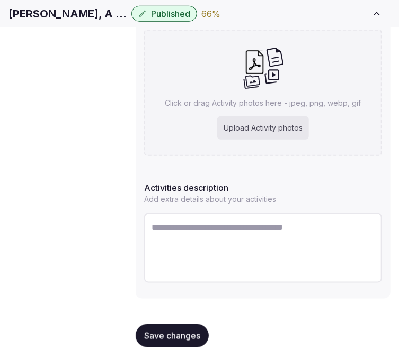
scroll to position [244, 0]
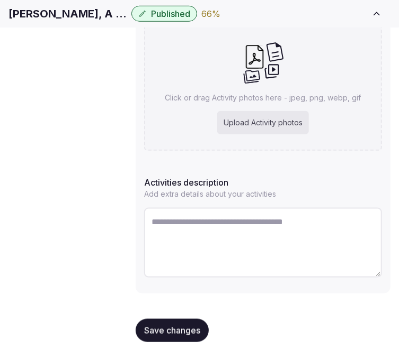
click at [215, 221] on textarea at bounding box center [263, 243] width 238 height 70
paste textarea "**********"
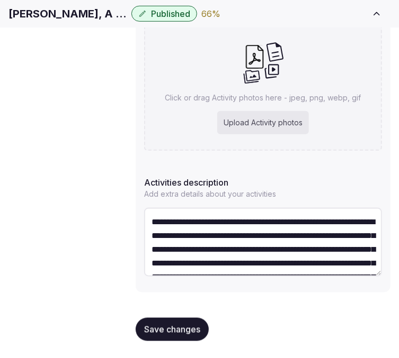
scroll to position [61, 0]
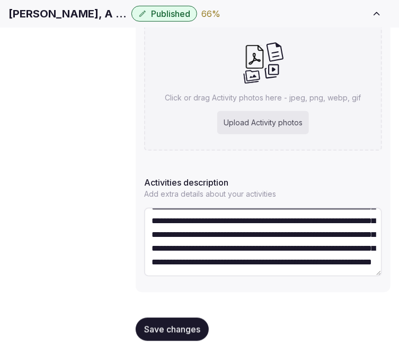
type textarea "**********"
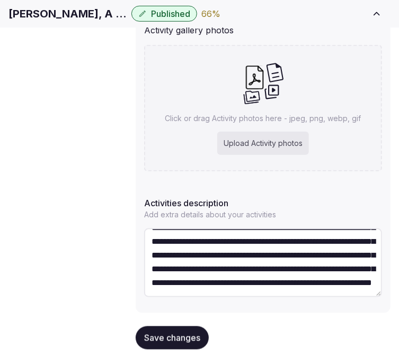
scroll to position [244, 0]
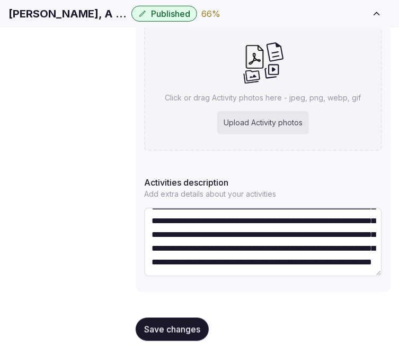
click at [303, 170] on div "**********" at bounding box center [263, 91] width 255 height 403
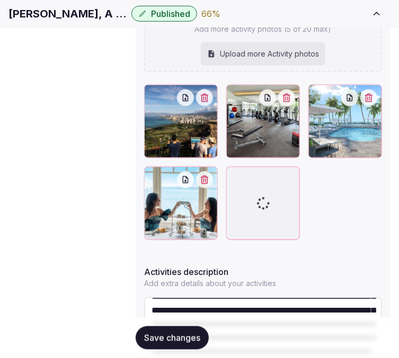
scroll to position [274, 0]
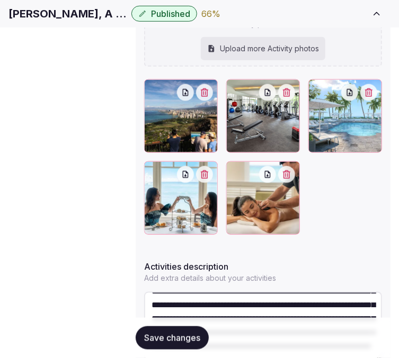
click at [195, 338] on span "Save changes" at bounding box center [172, 338] width 56 height 11
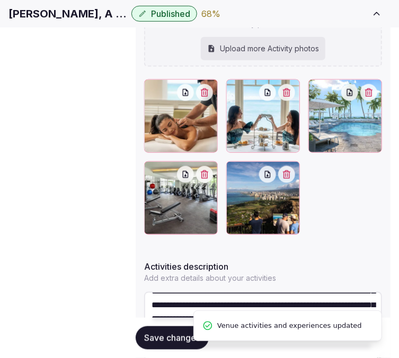
click at [0, 0] on span "Location" at bounding box center [0, 0] width 0 height 0
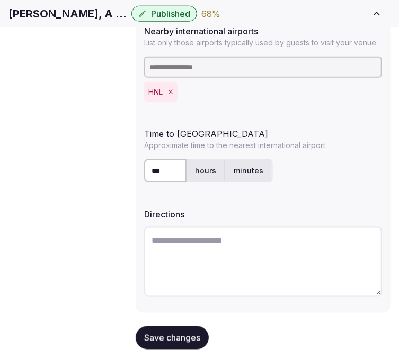
scroll to position [369, 0]
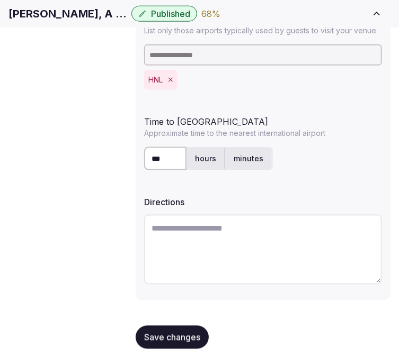
click at [182, 333] on span "Save changes" at bounding box center [172, 338] width 56 height 11
click at [0, 0] on span "Environment" at bounding box center [0, 0] width 0 height 0
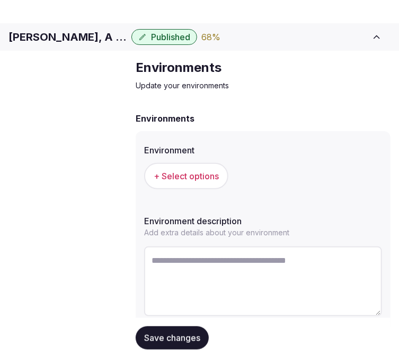
scroll to position [52, 0]
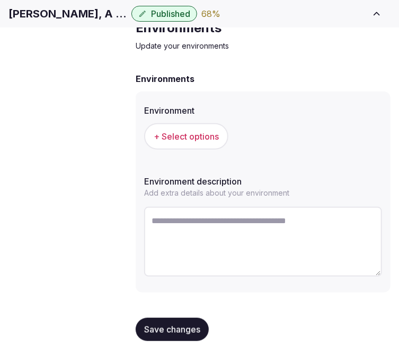
click at [183, 150] on button "+ Select options" at bounding box center [186, 136] width 84 height 26
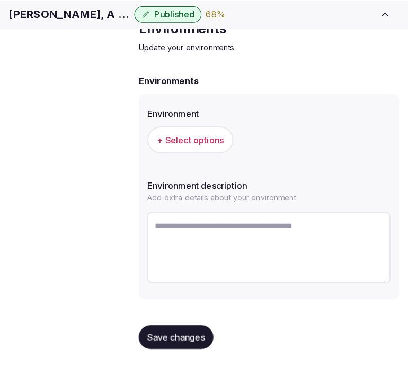
scroll to position [43, 0]
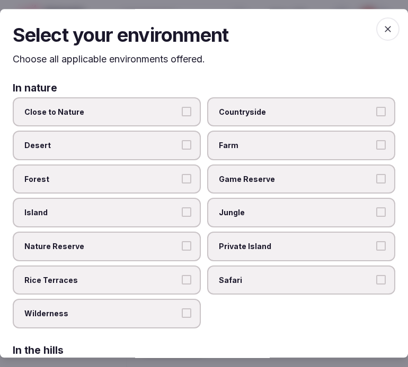
click at [176, 181] on label "Forest" at bounding box center [107, 180] width 188 height 30
click at [182, 181] on button "Forest" at bounding box center [187, 179] width 10 height 10
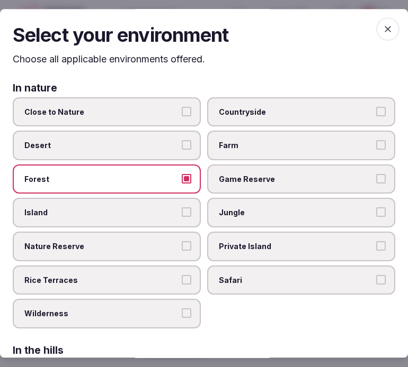
click at [175, 183] on label "Forest" at bounding box center [107, 180] width 188 height 30
click at [182, 183] on button "Forest" at bounding box center [187, 179] width 10 height 10
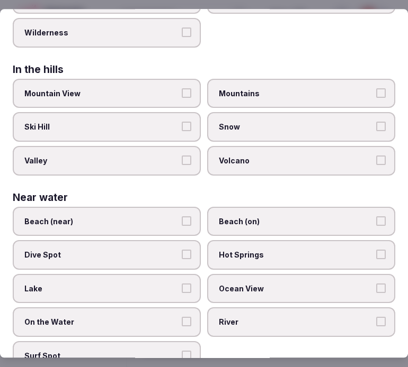
scroll to position [294, 0]
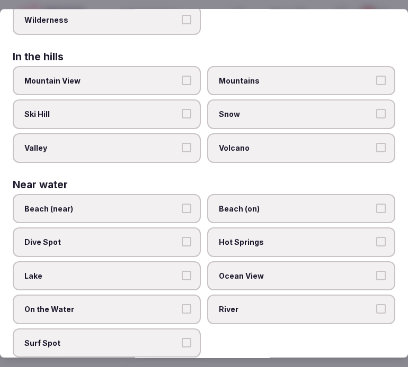
click at [169, 204] on span "Beach (near)" at bounding box center [101, 209] width 154 height 11
click at [182, 204] on button "Beach (near)" at bounding box center [187, 209] width 10 height 10
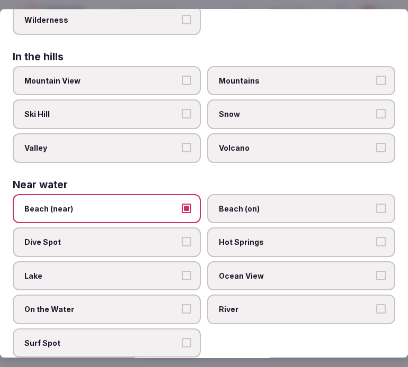
drag, startPoint x: 172, startPoint y: 194, endPoint x: 218, endPoint y: 184, distance: 47.2
click at [175, 194] on label "Beach (near)" at bounding box center [107, 209] width 188 height 30
click at [182, 204] on button "Beach (near)" at bounding box center [187, 209] width 10 height 10
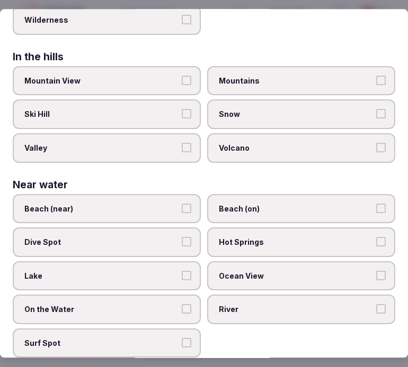
click at [332, 204] on span "Beach (on)" at bounding box center [296, 209] width 154 height 11
click at [376, 204] on button "Beach (on)" at bounding box center [381, 209] width 10 height 10
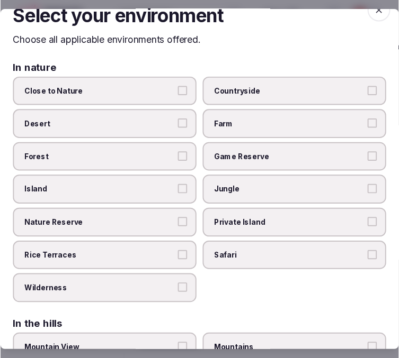
scroll to position [0, 0]
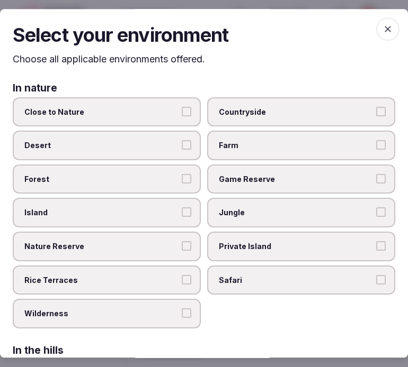
click at [379, 36] on span "button" at bounding box center [387, 28] width 23 height 23
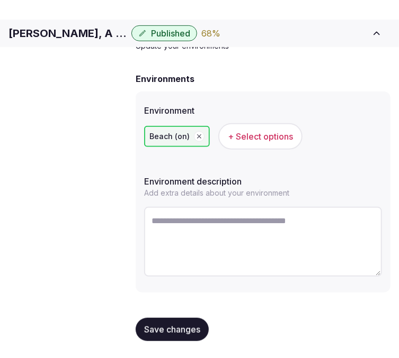
scroll to position [52, 0]
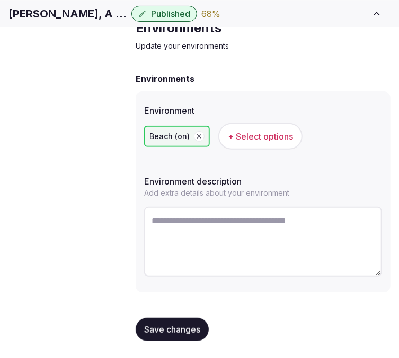
click at [183, 319] on button "Save changes" at bounding box center [172, 329] width 73 height 23
click at [180, 328] on span "Save changes" at bounding box center [172, 330] width 56 height 11
click at [0, 0] on link "Types of retreats" at bounding box center [0, 0] width 0 height 0
click at [0, 0] on span "Types of retreats" at bounding box center [0, 0] width 0 height 0
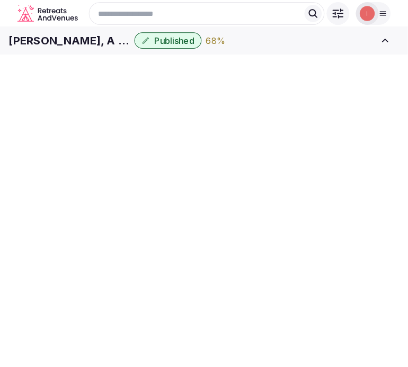
scroll to position [52, 0]
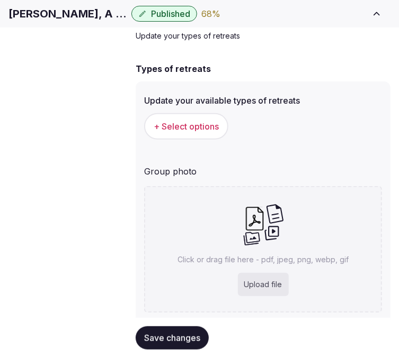
click at [198, 132] on span "+ Select options" at bounding box center [186, 127] width 65 height 12
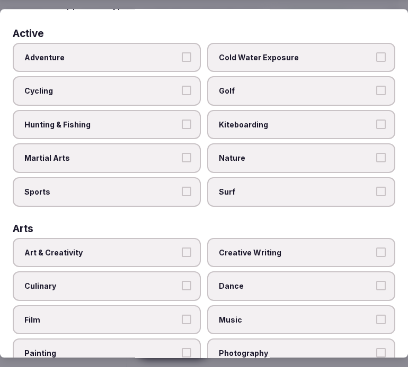
scroll to position [118, 0]
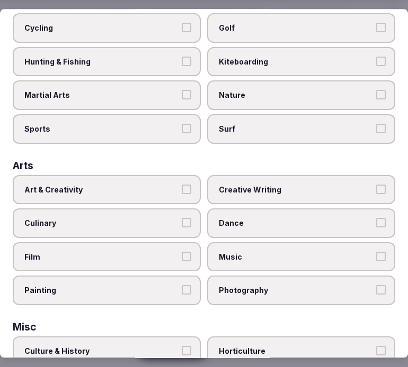
click at [86, 186] on span "Art & Creativity" at bounding box center [101, 190] width 154 height 11
click at [182, 186] on button "Art & Creativity" at bounding box center [187, 190] width 10 height 10
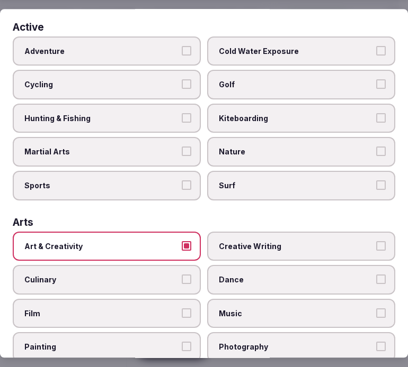
scroll to position [0, 0]
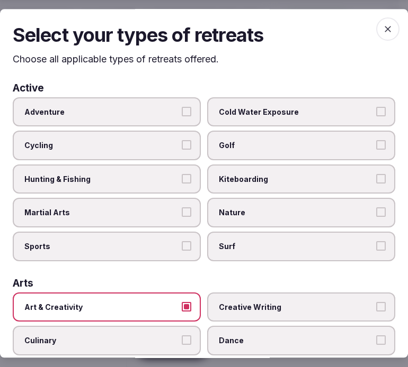
click at [170, 109] on span "Adventure" at bounding box center [101, 112] width 154 height 11
click at [182, 109] on button "Adventure" at bounding box center [187, 112] width 10 height 10
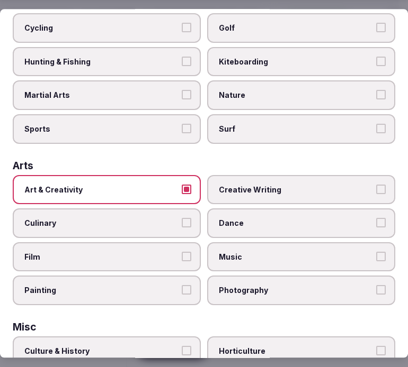
scroll to position [235, 0]
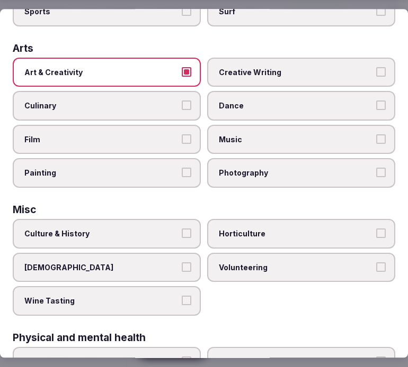
click at [115, 229] on span "Culture & History" at bounding box center [101, 234] width 154 height 11
click at [182, 229] on button "Culture & History" at bounding box center [187, 234] width 10 height 10
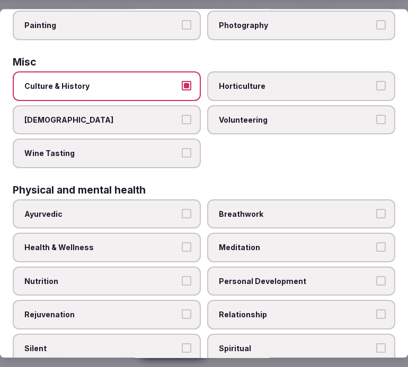
scroll to position [411, 0]
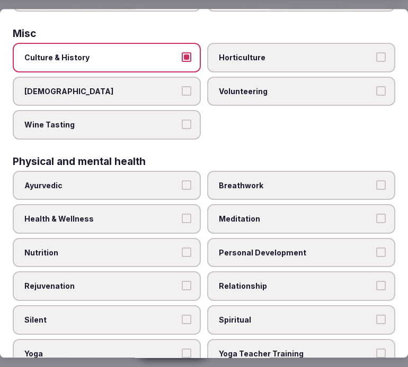
click at [176, 179] on label "Ayurvedic" at bounding box center [107, 186] width 188 height 30
click at [182, 181] on button "Ayurvedic" at bounding box center [187, 186] width 10 height 10
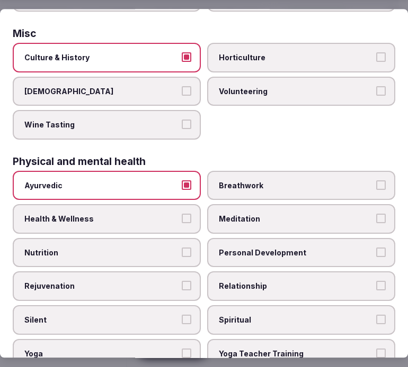
click at [167, 181] on span "Ayurvedic" at bounding box center [101, 186] width 154 height 11
click at [182, 181] on button "Ayurvedic" at bounding box center [187, 186] width 10 height 10
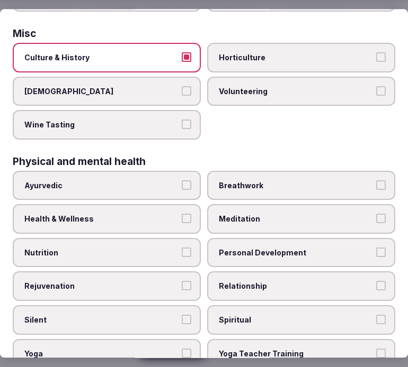
drag, startPoint x: 176, startPoint y: 207, endPoint x: 186, endPoint y: 213, distance: 11.9
click at [176, 207] on label "Health & Wellness" at bounding box center [107, 220] width 188 height 30
click at [182, 214] on button "Health & Wellness" at bounding box center [187, 219] width 10 height 10
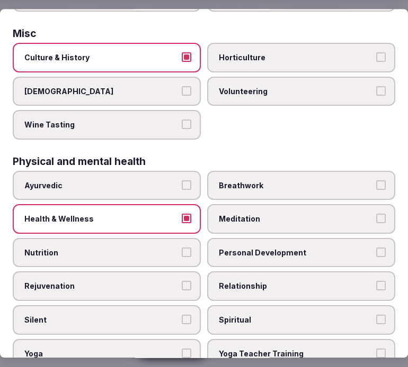
click at [227, 248] on span "Personal Development" at bounding box center [296, 253] width 154 height 11
click at [376, 248] on button "Personal Development" at bounding box center [381, 253] width 10 height 10
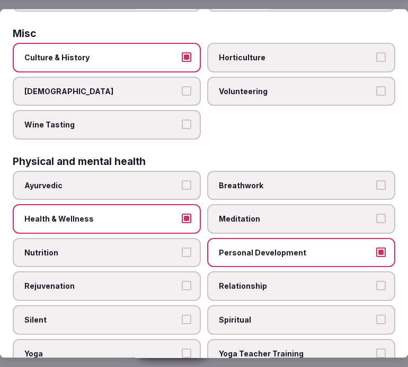
click at [231, 282] on span "Relationship" at bounding box center [296, 287] width 154 height 11
click at [376, 282] on button "Relationship" at bounding box center [381, 287] width 10 height 10
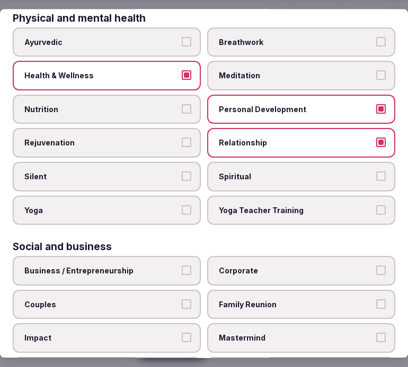
scroll to position [588, 0]
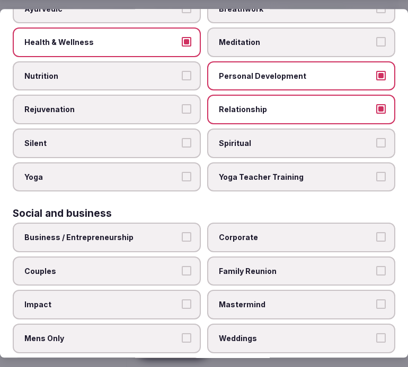
click at [236, 133] on label "Spiritual" at bounding box center [301, 144] width 188 height 30
click at [376, 138] on button "Spiritual" at bounding box center [381, 143] width 10 height 10
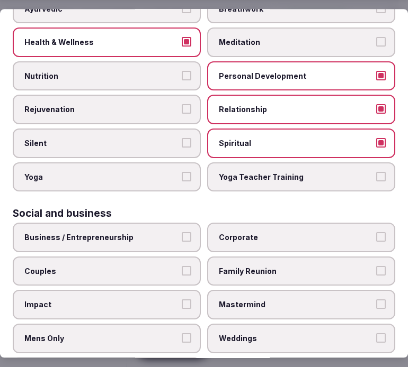
click at [148, 233] on span "Business / Entrepreneurship" at bounding box center [101, 238] width 154 height 11
click at [182, 233] on button "Business / Entrepreneurship" at bounding box center [187, 238] width 10 height 10
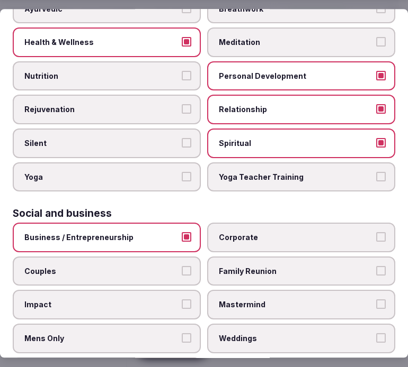
click at [245, 138] on span "Spiritual" at bounding box center [296, 143] width 154 height 11
click at [376, 138] on button "Spiritual" at bounding box center [381, 143] width 10 height 10
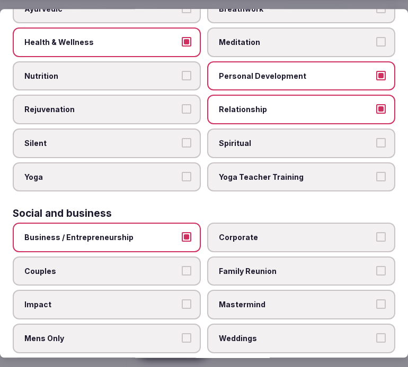
click at [101, 71] on span "Nutrition" at bounding box center [101, 76] width 154 height 11
click at [182, 71] on button "Nutrition" at bounding box center [187, 76] width 10 height 10
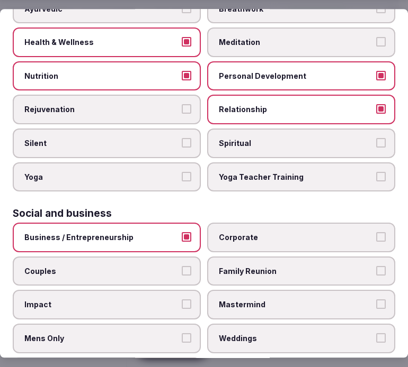
drag, startPoint x: 156, startPoint y: 160, endPoint x: 188, endPoint y: 156, distance: 32.0
click at [158, 172] on span "Yoga" at bounding box center [101, 177] width 154 height 11
click at [182, 172] on button "Yoga" at bounding box center [187, 177] width 10 height 10
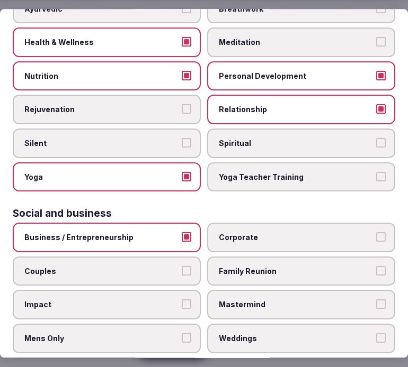
click at [295, 233] on span "Corporate" at bounding box center [296, 238] width 154 height 11
click at [376, 233] on button "Corporate" at bounding box center [381, 238] width 10 height 10
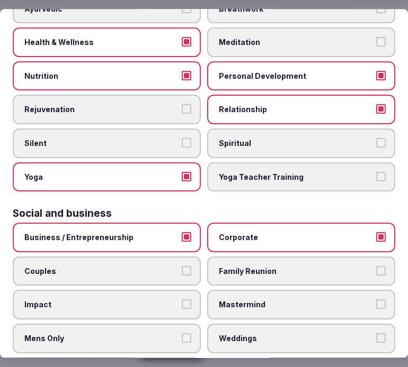
click at [293, 257] on label "Family Reunion" at bounding box center [301, 272] width 188 height 30
click at [376, 266] on button "Family Reunion" at bounding box center [381, 271] width 10 height 10
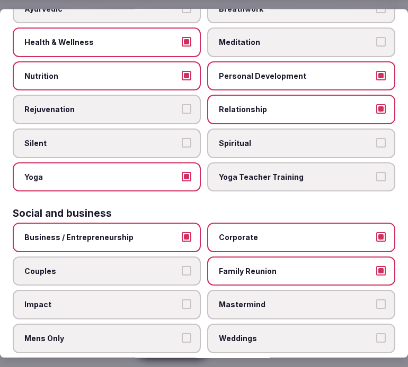
click at [147, 266] on span "Couples" at bounding box center [101, 271] width 154 height 11
click at [182, 266] on button "Couples" at bounding box center [187, 271] width 10 height 10
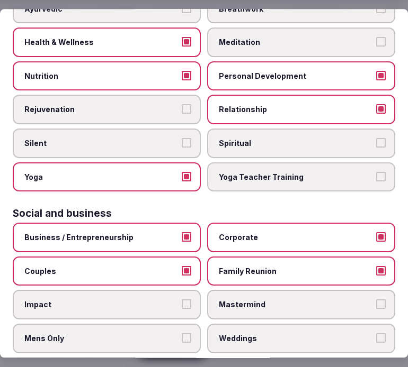
scroll to position [607, 0]
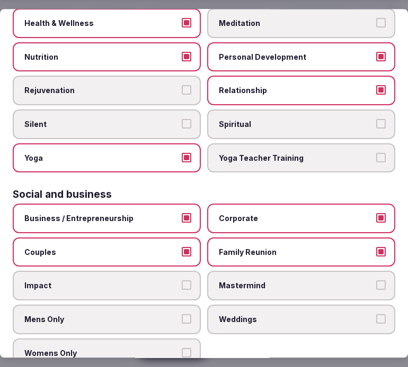
drag, startPoint x: 355, startPoint y: 298, endPoint x: 340, endPoint y: 300, distance: 14.5
click at [355, 315] on span "Weddings" at bounding box center [296, 320] width 154 height 11
click at [376, 315] on button "Weddings" at bounding box center [381, 320] width 10 height 10
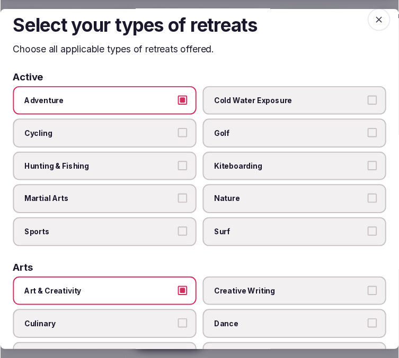
scroll to position [0, 0]
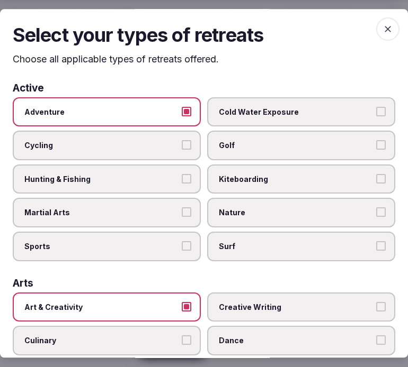
click at [382, 28] on icon "button" at bounding box center [387, 29] width 11 height 11
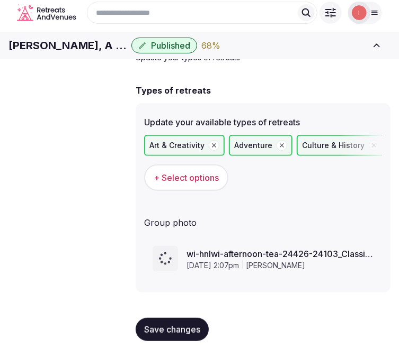
scroll to position [46, 0]
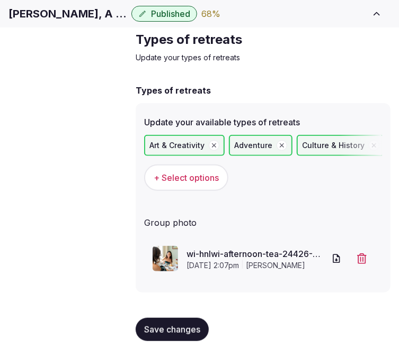
click at [157, 325] on span "Save changes" at bounding box center [172, 330] width 56 height 11
click at [189, 327] on span "Save changes" at bounding box center [172, 330] width 56 height 11
click at [186, 325] on span "Save changes" at bounding box center [172, 330] width 56 height 11
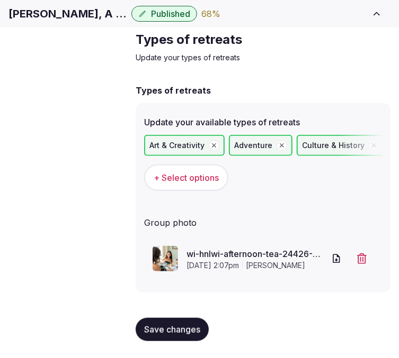
click at [172, 326] on span "Save changes" at bounding box center [172, 330] width 56 height 11
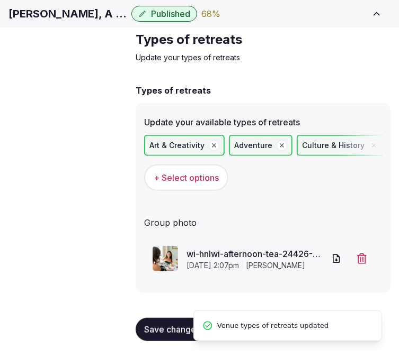
click at [0, 0] on span "Basic details" at bounding box center [0, 0] width 0 height 0
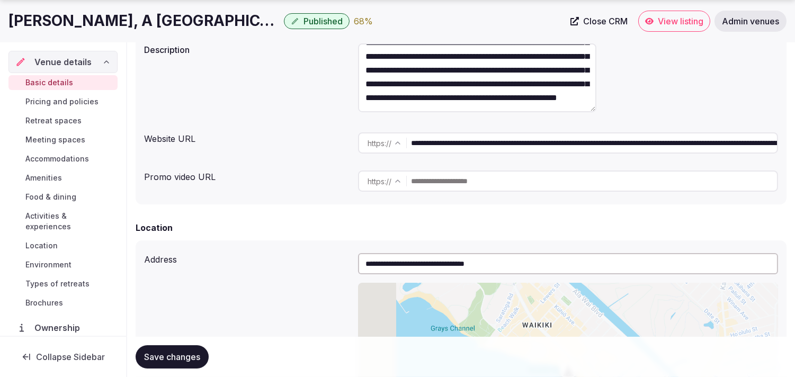
scroll to position [14, 0]
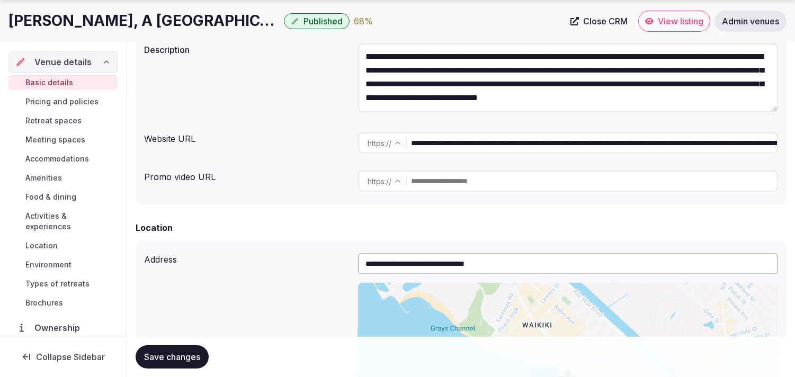
click at [398, 23] on span "Close CRM" at bounding box center [605, 21] width 44 height 11
click at [51, 159] on span "Accommodations" at bounding box center [57, 159] width 64 height 11
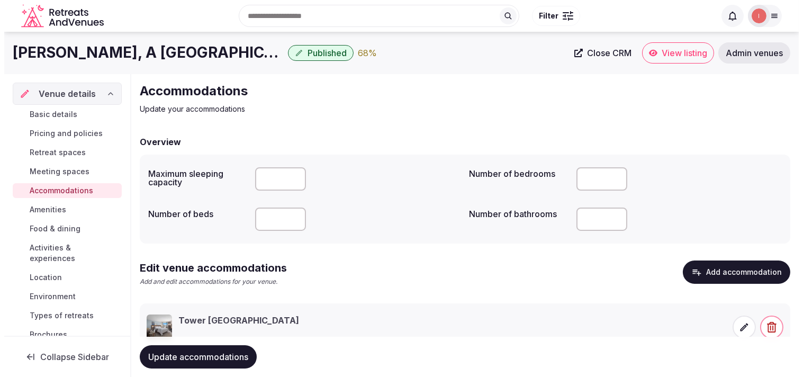
scroll to position [39, 0]
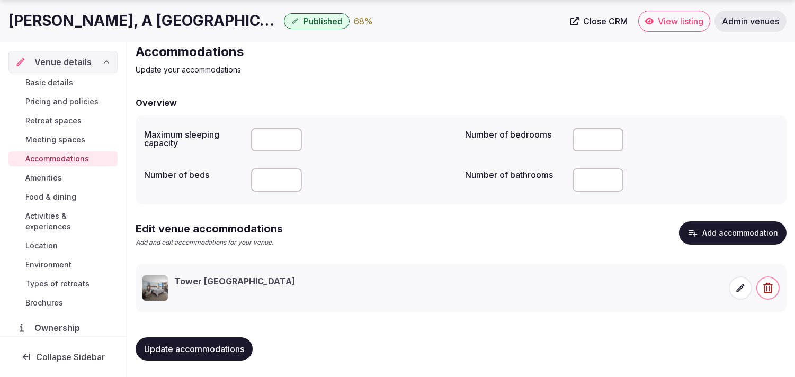
click at [398, 297] on div at bounding box center [754, 287] width 51 height 25
click at [398, 292] on icon at bounding box center [740, 288] width 11 height 11
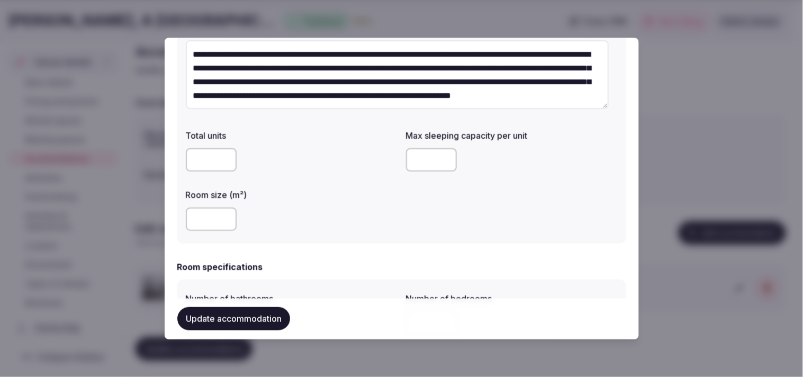
scroll to position [118, 0]
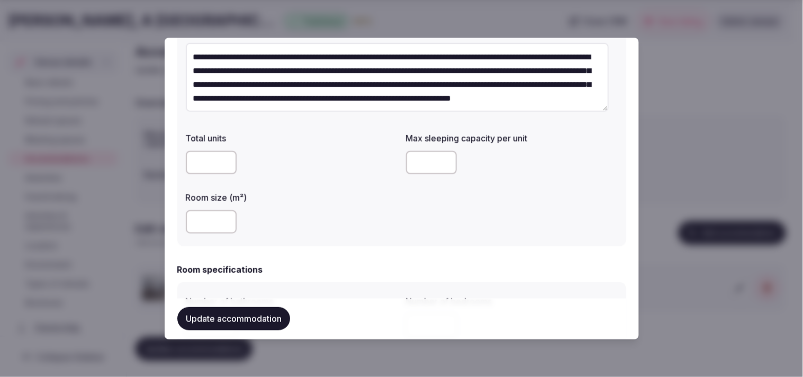
click at [398, 163] on input "number" at bounding box center [431, 162] width 51 height 23
type input "*"
drag, startPoint x: 377, startPoint y: 213, endPoint x: 286, endPoint y: 233, distance: 93.2
click at [347, 223] on div at bounding box center [292, 222] width 212 height 32
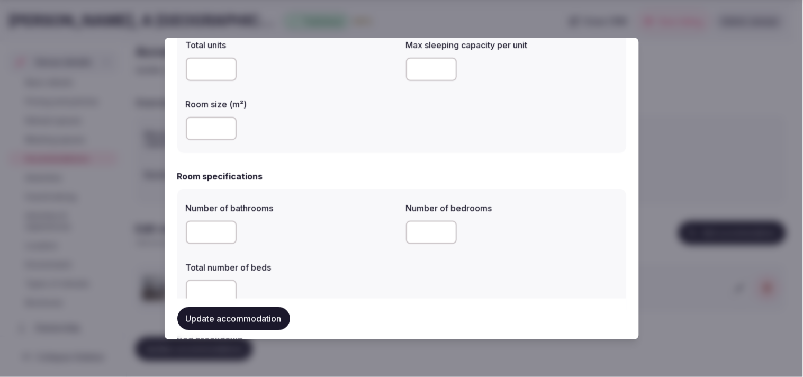
scroll to position [294, 0]
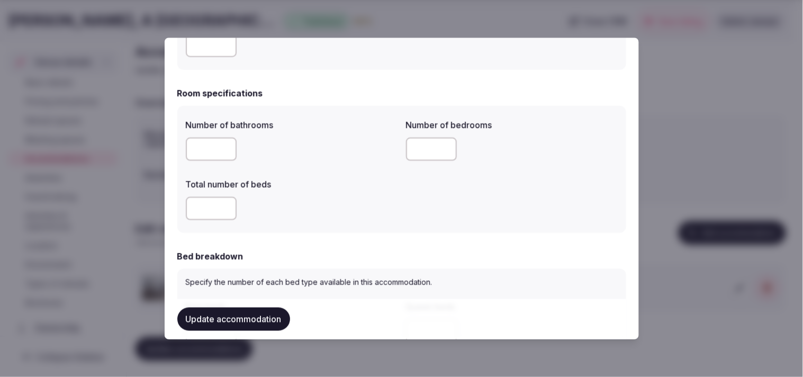
click at [212, 151] on input "number" at bounding box center [211, 149] width 51 height 23
type input "*"
drag, startPoint x: 418, startPoint y: 135, endPoint x: 415, endPoint y: 141, distance: 7.1
click at [398, 141] on div at bounding box center [512, 149] width 212 height 32
drag, startPoint x: 415, startPoint y: 145, endPoint x: 399, endPoint y: 155, distance: 18.8
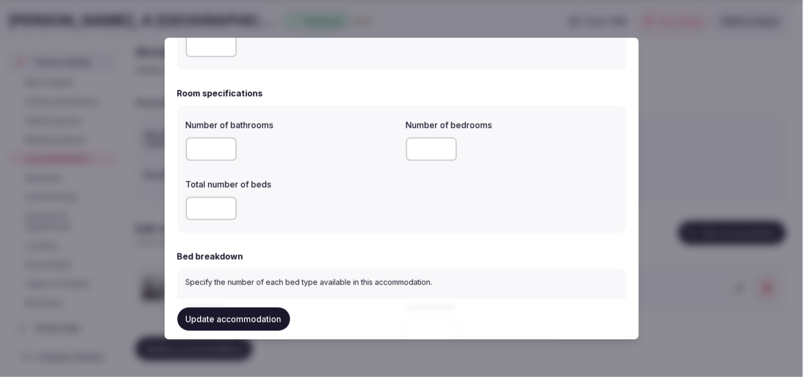
click at [398, 146] on input "number" at bounding box center [431, 149] width 51 height 23
type input "*"
click at [195, 214] on input "number" at bounding box center [211, 208] width 51 height 23
click at [302, 193] on div at bounding box center [292, 209] width 212 height 32
click at [205, 201] on input "*" at bounding box center [211, 208] width 51 height 23
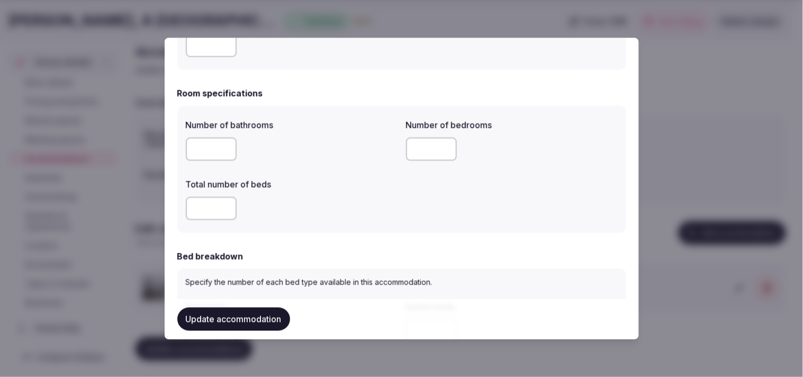
type input "*"
drag, startPoint x: 279, startPoint y: 222, endPoint x: 284, endPoint y: 221, distance: 5.5
click at [281, 222] on div "*" at bounding box center [292, 209] width 212 height 32
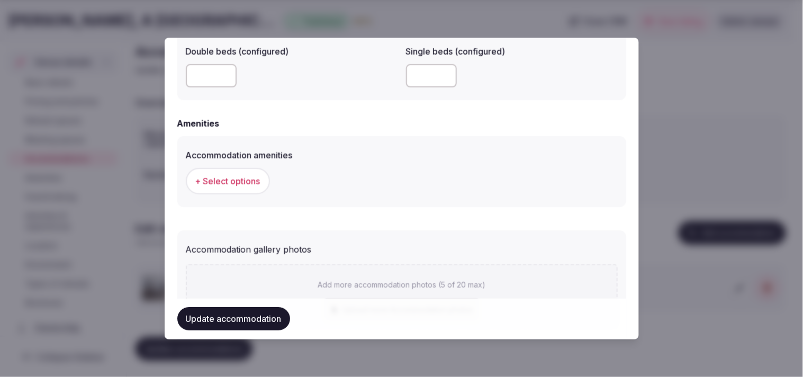
scroll to position [941, 0]
click at [257, 175] on span "+ Select options" at bounding box center [227, 181] width 65 height 12
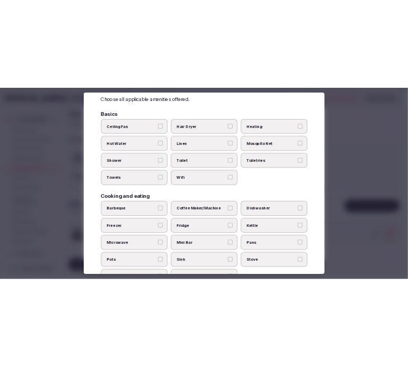
scroll to position [118, 0]
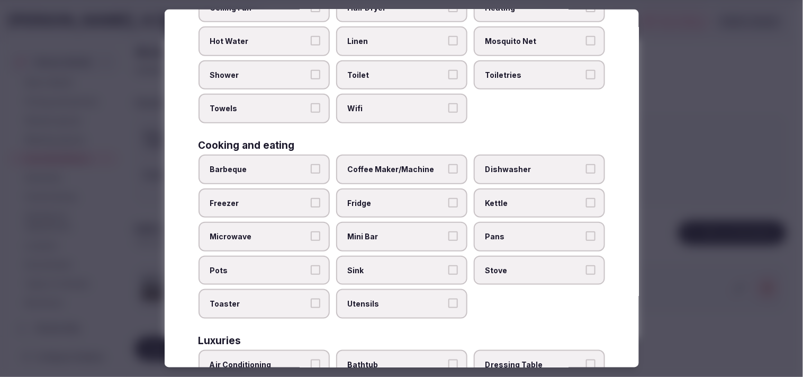
click at [398, 155] on label "Coffee Maker/Machine" at bounding box center [401, 170] width 131 height 30
click at [398, 164] on button "Coffee Maker/Machine" at bounding box center [453, 169] width 10 height 10
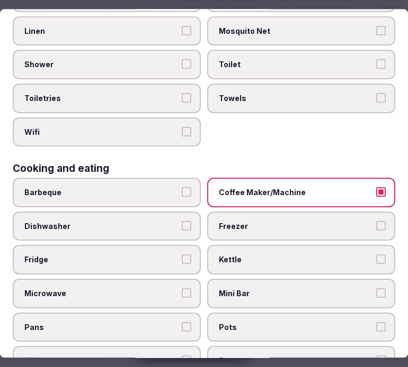
scroll to position [176, 0]
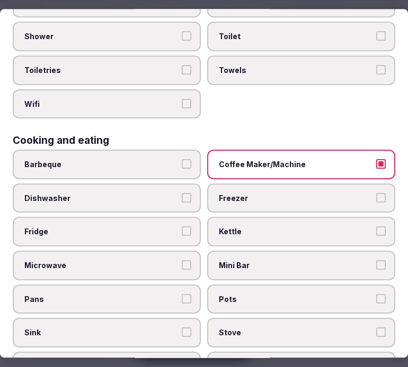
click at [266, 230] on label "Kettle" at bounding box center [301, 233] width 188 height 30
click at [376, 230] on button "Kettle" at bounding box center [381, 232] width 10 height 10
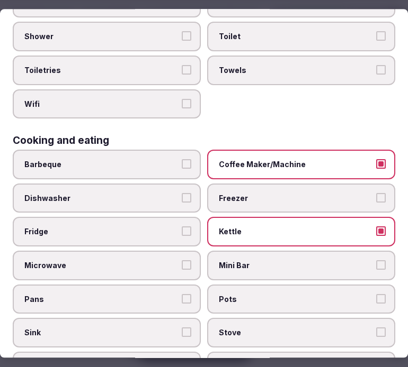
click at [281, 261] on span "Mini Bar" at bounding box center [296, 266] width 154 height 11
click at [376, 261] on button "Mini Bar" at bounding box center [381, 266] width 10 height 10
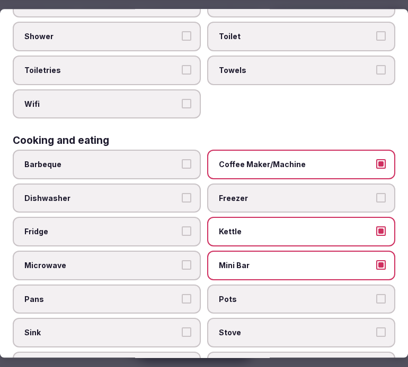
click at [293, 227] on span "Kettle" at bounding box center [296, 232] width 154 height 11
click at [376, 227] on button "Kettle" at bounding box center [381, 232] width 10 height 10
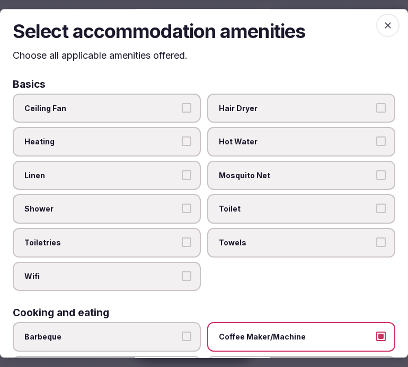
scroll to position [0, 0]
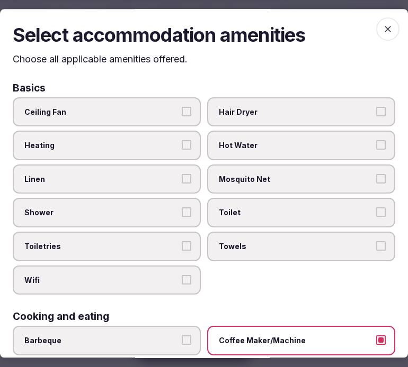
click at [135, 209] on span "Shower" at bounding box center [101, 213] width 154 height 11
click at [182, 209] on button "Shower" at bounding box center [187, 213] width 10 height 10
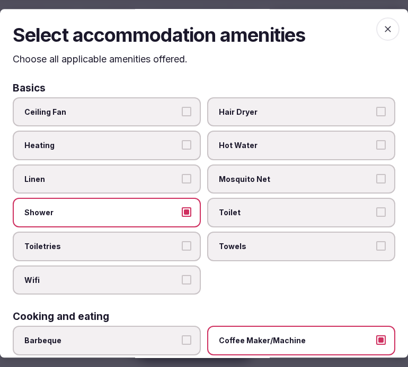
click at [151, 245] on span "Toiletries" at bounding box center [101, 246] width 154 height 11
click at [182, 245] on button "Toiletries" at bounding box center [187, 246] width 10 height 10
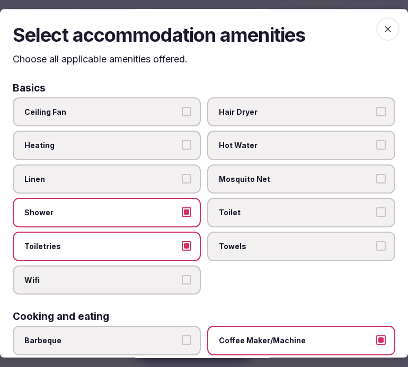
click at [154, 275] on span "Wifi" at bounding box center [101, 280] width 154 height 11
click at [182, 275] on button "Wifi" at bounding box center [187, 280] width 10 height 10
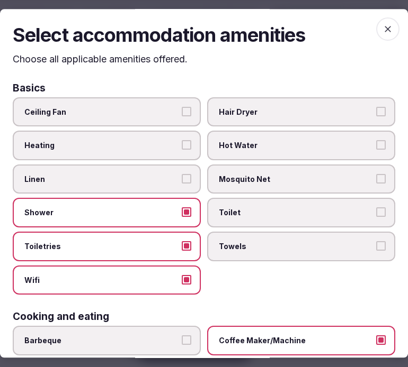
drag, startPoint x: 229, startPoint y: 237, endPoint x: 236, endPoint y: 226, distance: 13.1
click at [235, 232] on label "Towels" at bounding box center [301, 247] width 188 height 30
click at [245, 203] on label "Toilet" at bounding box center [301, 214] width 188 height 30
click at [376, 208] on button "Toilet" at bounding box center [381, 213] width 10 height 10
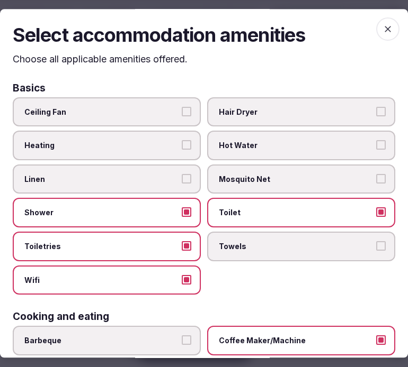
click at [357, 234] on label "Towels" at bounding box center [301, 247] width 188 height 30
click at [376, 241] on button "Towels" at bounding box center [381, 246] width 10 height 10
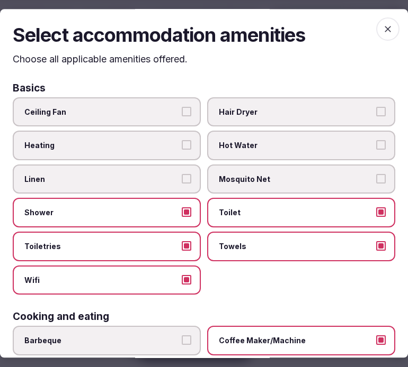
click at [184, 177] on button "Linen" at bounding box center [187, 179] width 10 height 10
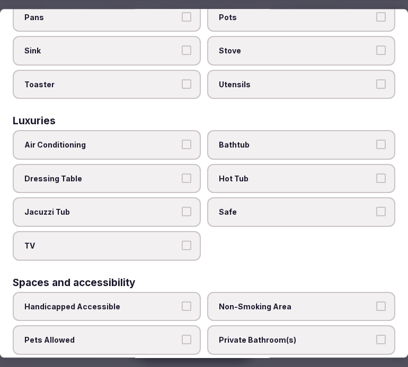
scroll to position [470, 0]
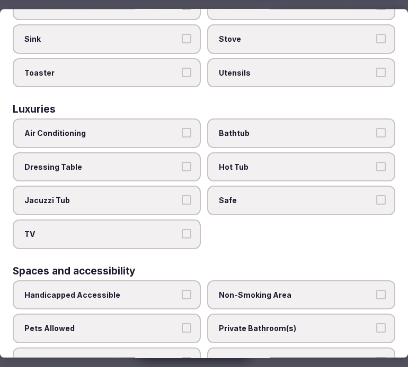
click at [166, 119] on label "Air Conditioning" at bounding box center [107, 134] width 188 height 30
click at [182, 129] on button "Air Conditioning" at bounding box center [187, 134] width 10 height 10
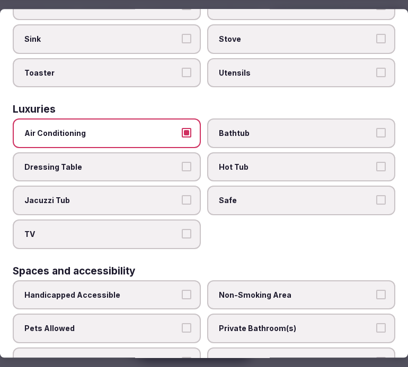
click at [237, 196] on span "Safe" at bounding box center [296, 201] width 154 height 11
click at [376, 196] on button "Safe" at bounding box center [381, 201] width 10 height 10
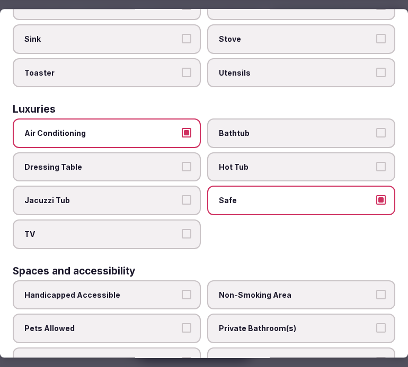
click at [189, 224] on label "TV" at bounding box center [107, 235] width 188 height 30
click at [189, 229] on button "TV" at bounding box center [187, 234] width 10 height 10
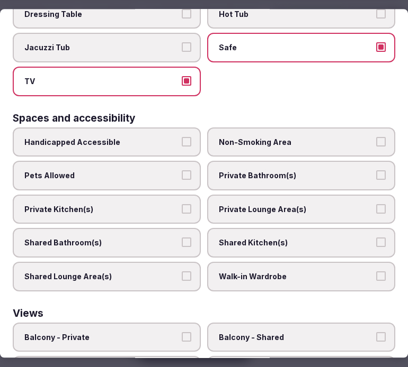
scroll to position [647, 0]
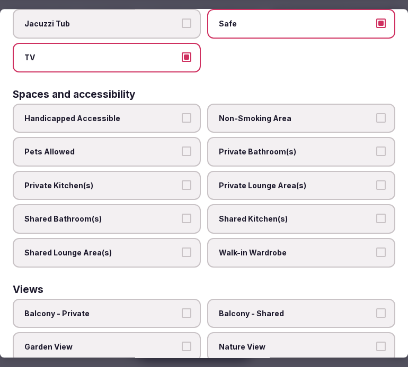
click at [276, 147] on span "Private Bathroom(s)" at bounding box center [296, 152] width 154 height 11
click at [376, 147] on button "Private Bathroom(s)" at bounding box center [381, 152] width 10 height 10
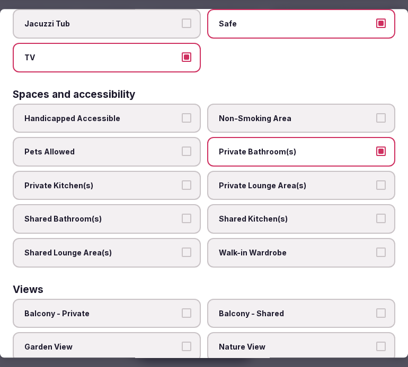
click at [282, 171] on label "Private Lounge Area(s)" at bounding box center [301, 186] width 188 height 30
click at [376, 181] on button "Private Lounge Area(s)" at bounding box center [381, 186] width 10 height 10
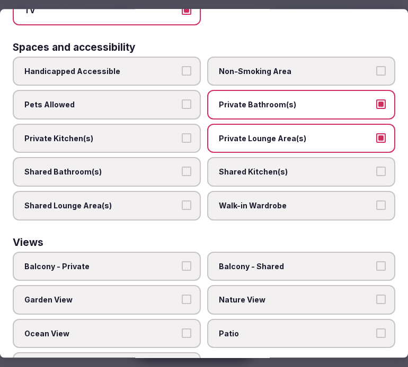
scroll to position [705, 0]
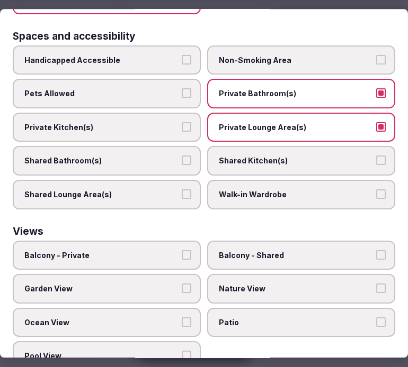
click at [165, 241] on label "Balcony - Private" at bounding box center [107, 256] width 188 height 30
click at [182, 250] on button "Balcony - Private" at bounding box center [187, 255] width 10 height 10
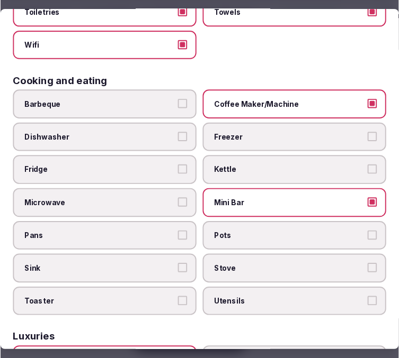
scroll to position [0, 0]
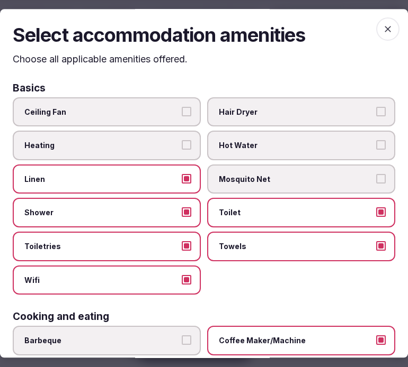
click at [382, 30] on icon "button" at bounding box center [387, 29] width 11 height 11
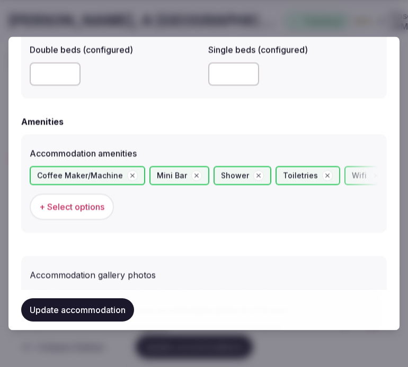
click at [83, 306] on button "Update accommodation" at bounding box center [77, 310] width 113 height 23
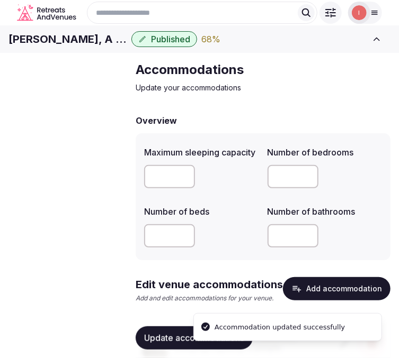
click at [0, 0] on span "Basic details" at bounding box center [0, 0] width 0 height 0
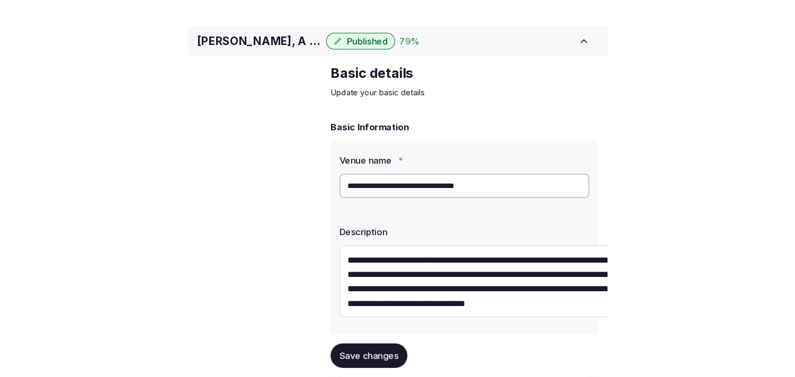
scroll to position [59, 0]
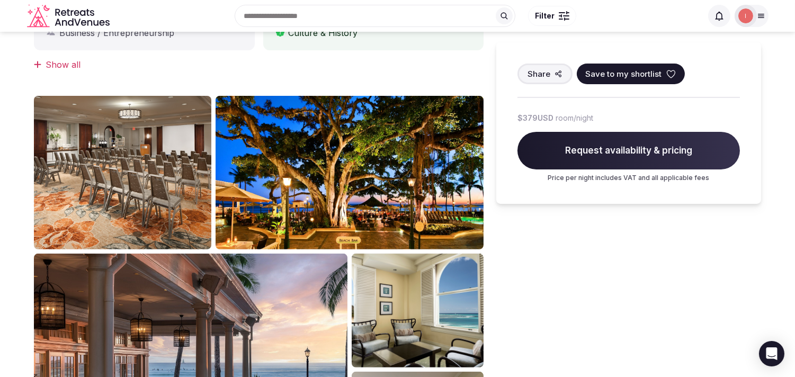
scroll to position [647, 0]
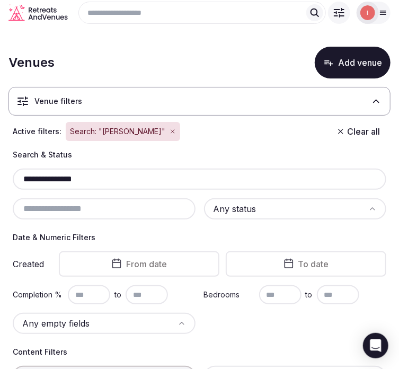
drag, startPoint x: 91, startPoint y: 185, endPoint x: 16, endPoint y: 185, distance: 75.2
click at [17, 185] on input "**********" at bounding box center [199, 179] width 365 height 13
paste input "********"
type input "**********"
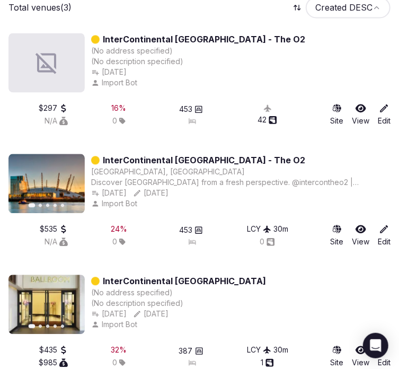
scroll to position [679, 0]
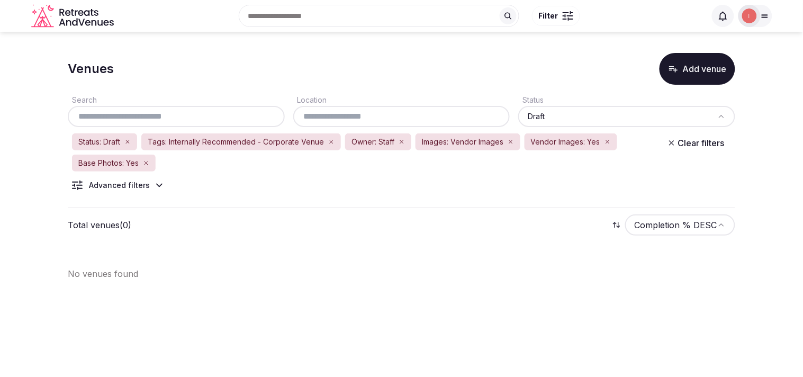
click at [150, 188] on div "Advanced filters" at bounding box center [118, 185] width 101 height 11
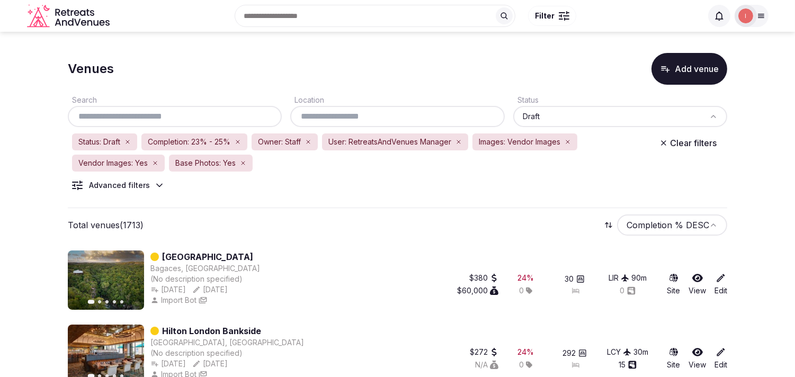
click at [361, 110] on input "text" at bounding box center [396, 116] width 205 height 13
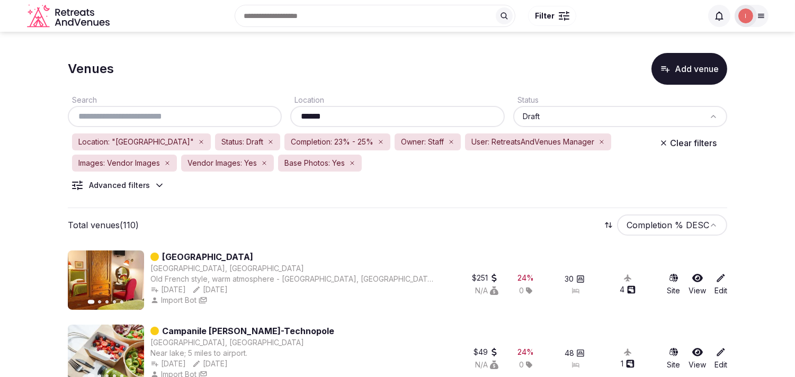
type input "******"
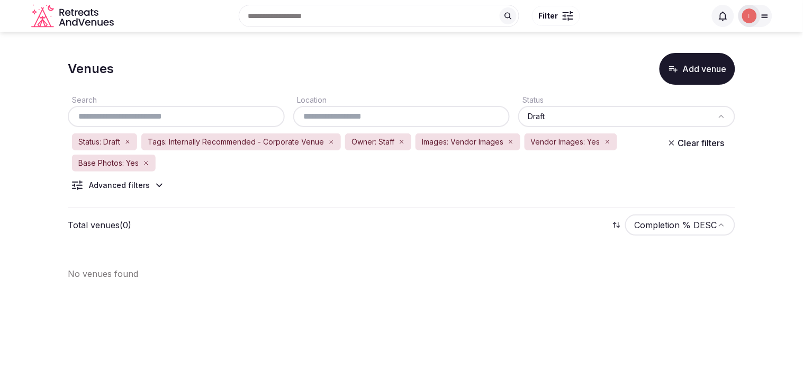
click at [331, 139] on icon "button" at bounding box center [331, 142] width 6 height 6
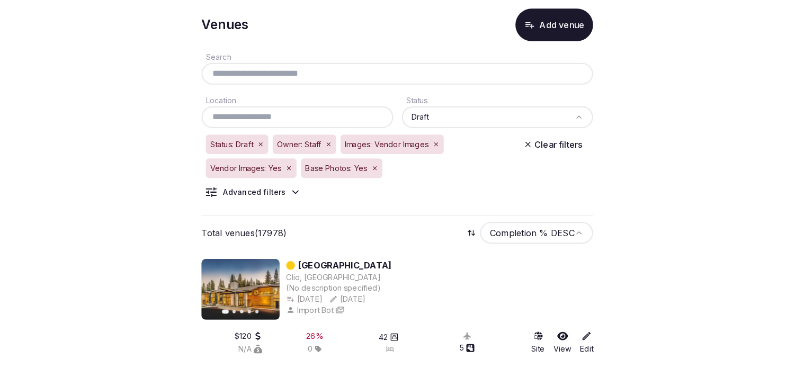
scroll to position [59, 0]
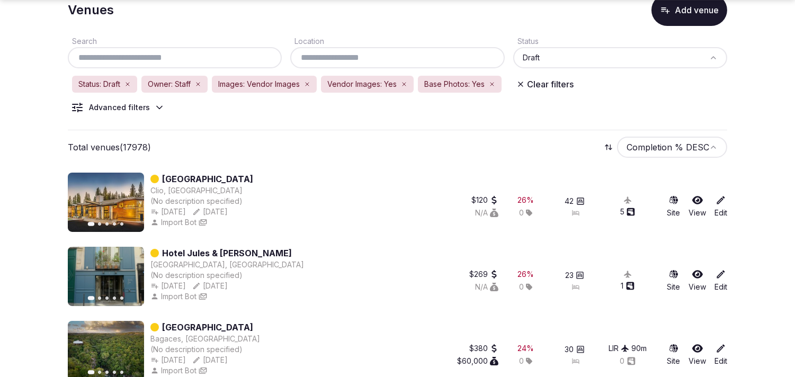
click at [154, 107] on icon at bounding box center [159, 107] width 11 height 11
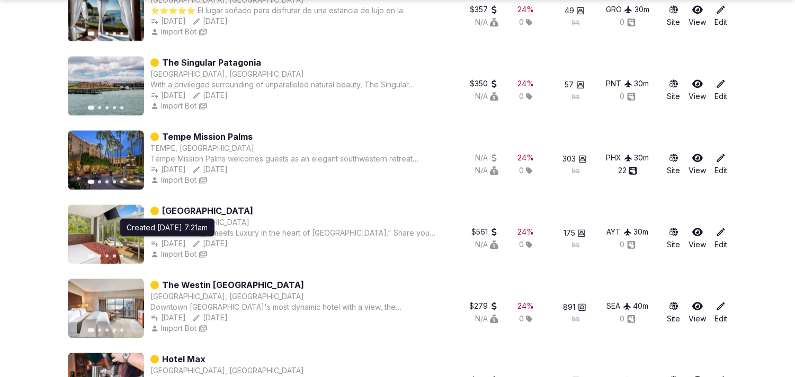
scroll to position [4596, 0]
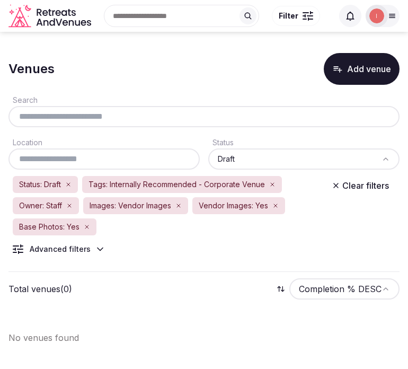
click at [95, 247] on icon at bounding box center [100, 249] width 11 height 11
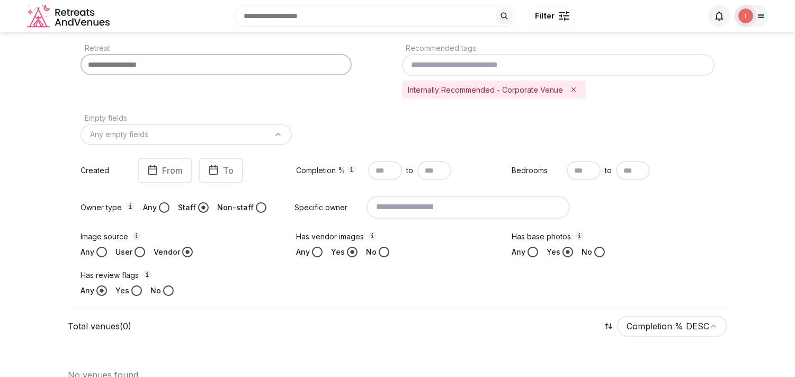
scroll to position [59, 0]
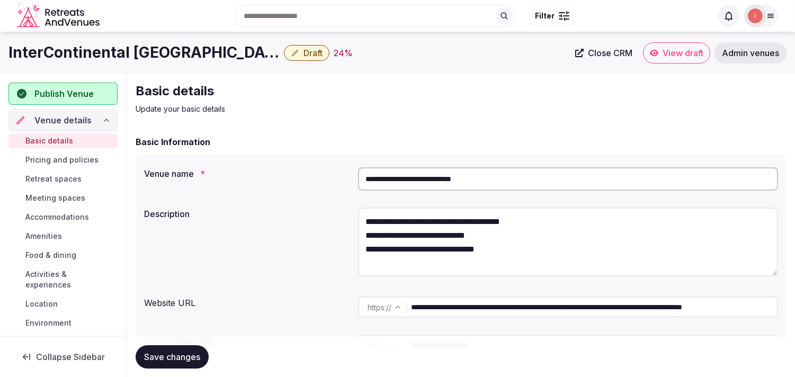
click at [141, 47] on h1 "InterContinental [GEOGRAPHIC_DATA] - The O2" at bounding box center [143, 52] width 271 height 21
drag, startPoint x: 184, startPoint y: 54, endPoint x: 9, endPoint y: 49, distance: 174.8
click at [9, 49] on h1 "InterContinental [GEOGRAPHIC_DATA] - The O2" at bounding box center [143, 52] width 271 height 21
copy h1 "InterContinental [GEOGRAPHIC_DATA]"
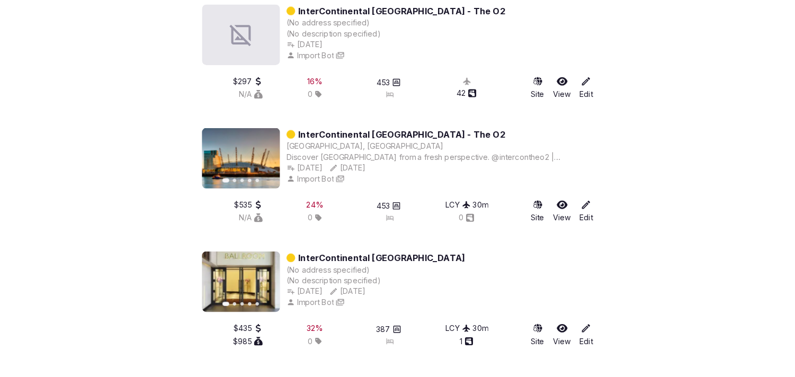
scroll to position [78, 0]
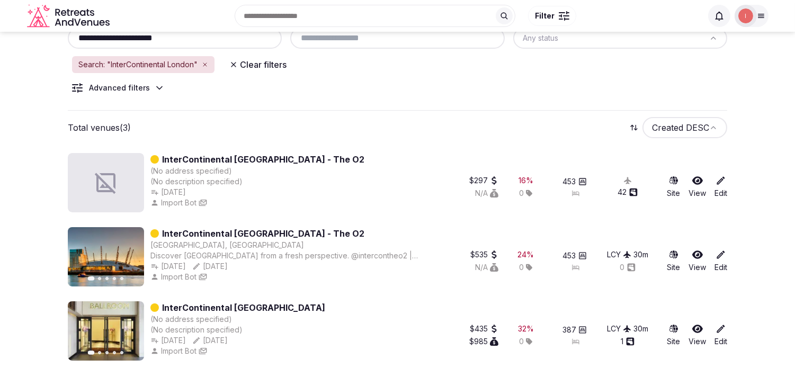
click at [266, 153] on link "InterContinental [GEOGRAPHIC_DATA] - The O2" at bounding box center [263, 159] width 202 height 13
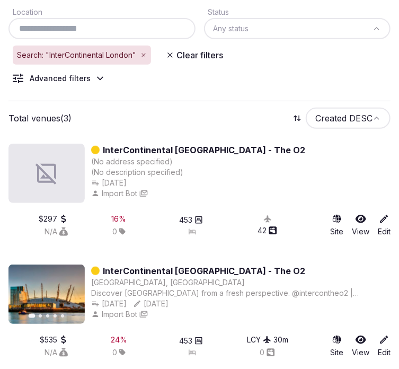
scroll to position [196, 0]
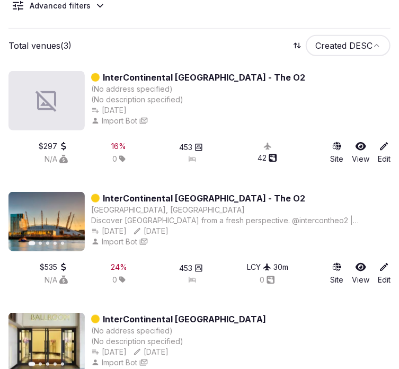
drag, startPoint x: 186, startPoint y: 33, endPoint x: 181, endPoint y: 37, distance: 6.8
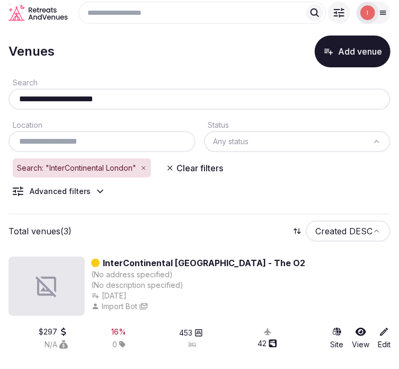
scroll to position [0, 0]
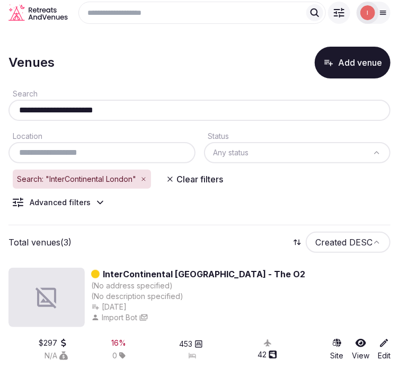
drag, startPoint x: 122, startPoint y: 112, endPoint x: 16, endPoint y: 113, distance: 105.9
click at [16, 113] on input "**********" at bounding box center [199, 110] width 373 height 13
paste input "text"
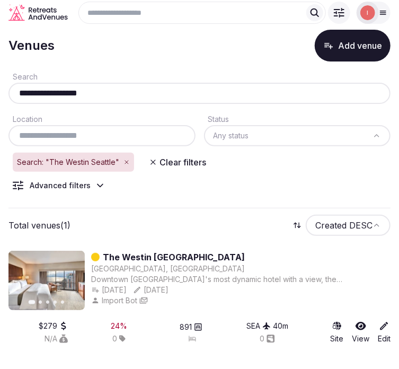
scroll to position [26, 0]
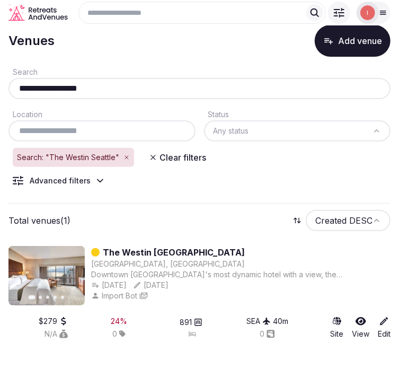
type input "**********"
click at [155, 256] on link "The Westin [GEOGRAPHIC_DATA]" at bounding box center [174, 252] width 142 height 13
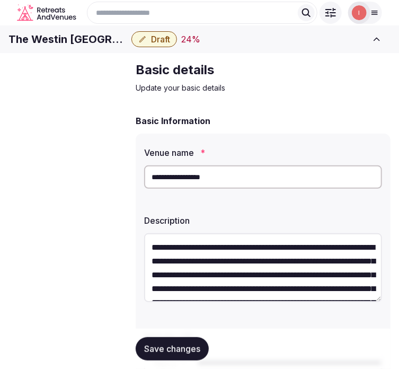
click at [80, 44] on h1 "The Westin [GEOGRAPHIC_DATA]" at bounding box center [67, 39] width 119 height 15
copy div "The Westin [GEOGRAPHIC_DATA]"
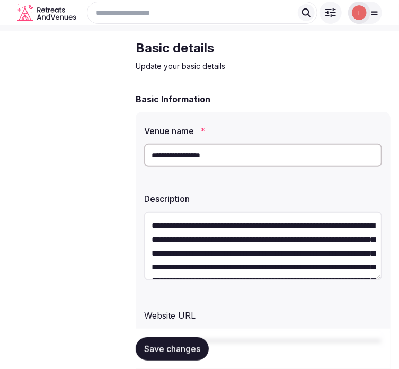
click at [241, 330] on input "**********" at bounding box center [289, 340] width 184 height 21
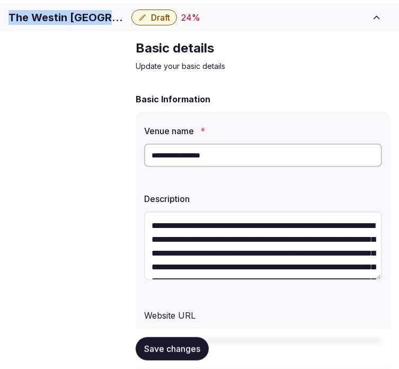
scroll to position [235, 0]
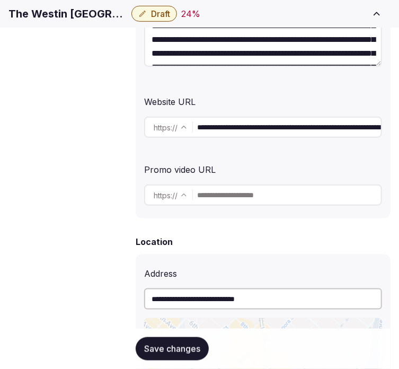
click at [241, 133] on input "**********" at bounding box center [289, 126] width 184 height 21
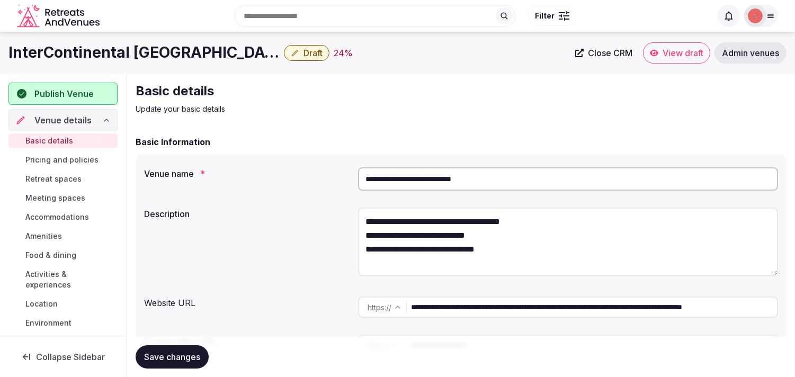
scroll to position [176, 0]
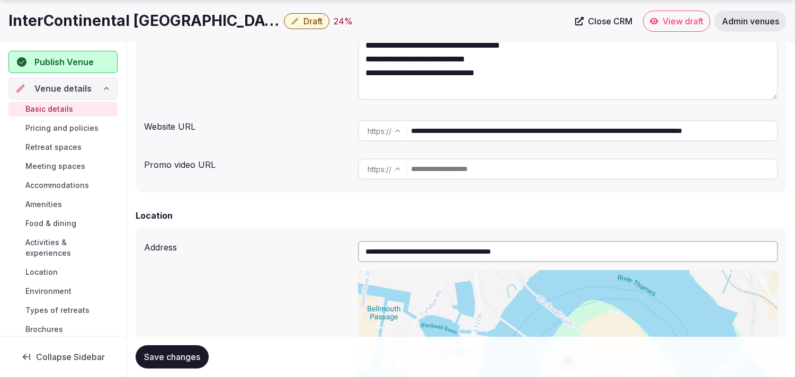
click at [462, 138] on input "**********" at bounding box center [594, 130] width 366 height 21
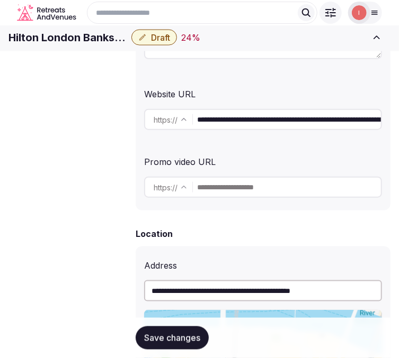
scroll to position [235, 0]
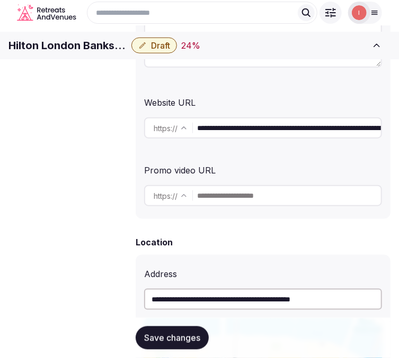
click at [261, 133] on input "**********" at bounding box center [289, 128] width 184 height 21
click at [243, 138] on input "**********" at bounding box center [289, 128] width 184 height 21
click at [244, 138] on input "**********" at bounding box center [289, 128] width 184 height 21
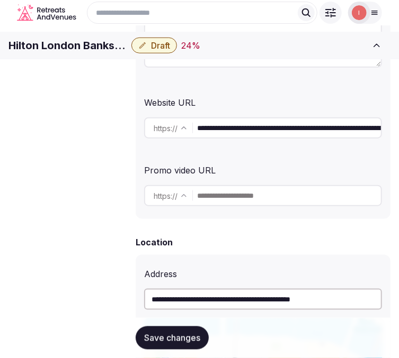
click at [244, 138] on input "**********" at bounding box center [289, 128] width 184 height 21
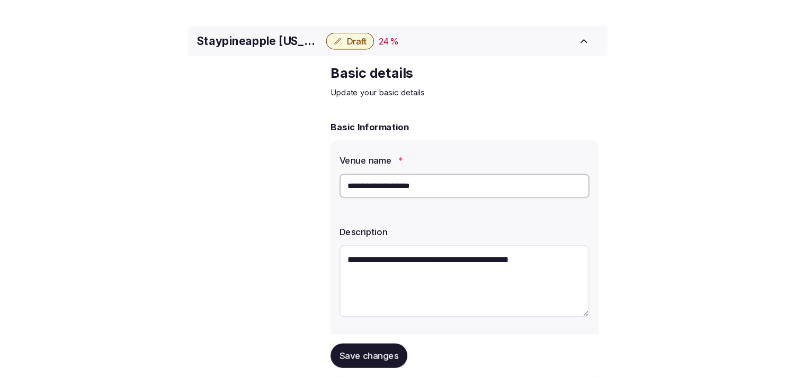
scroll to position [176, 0]
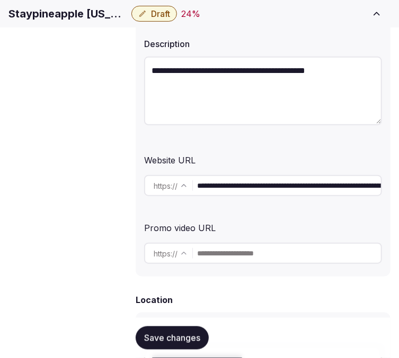
click at [294, 196] on input "**********" at bounding box center [289, 185] width 184 height 21
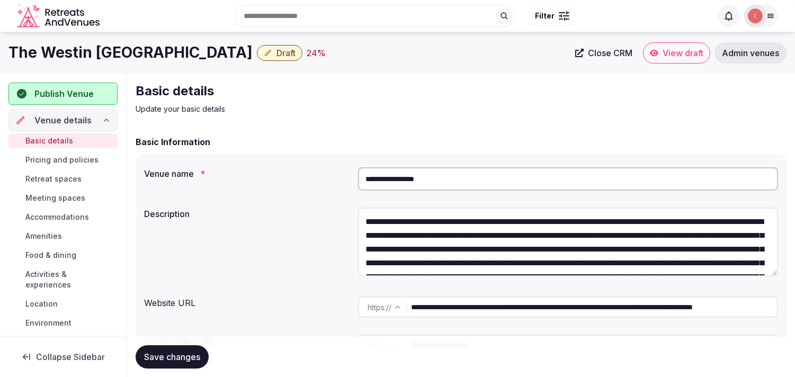
click at [393, 186] on input "**********" at bounding box center [568, 178] width 420 height 23
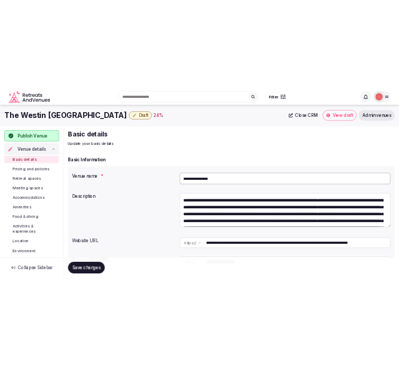
scroll to position [96, 0]
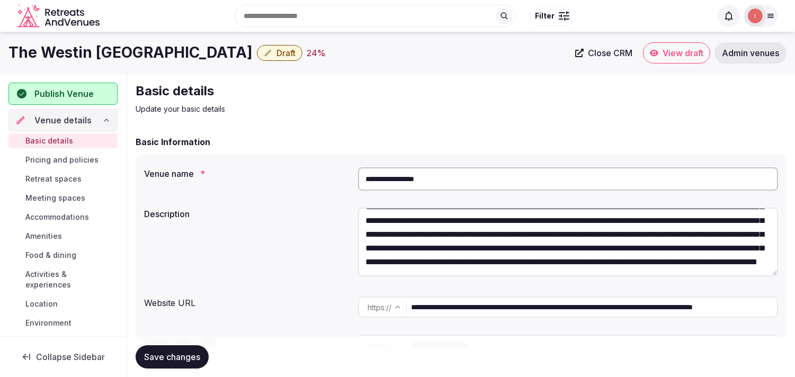
click at [393, 186] on input "**********" at bounding box center [568, 178] width 420 height 23
